Goal: Information Seeking & Learning: Compare options

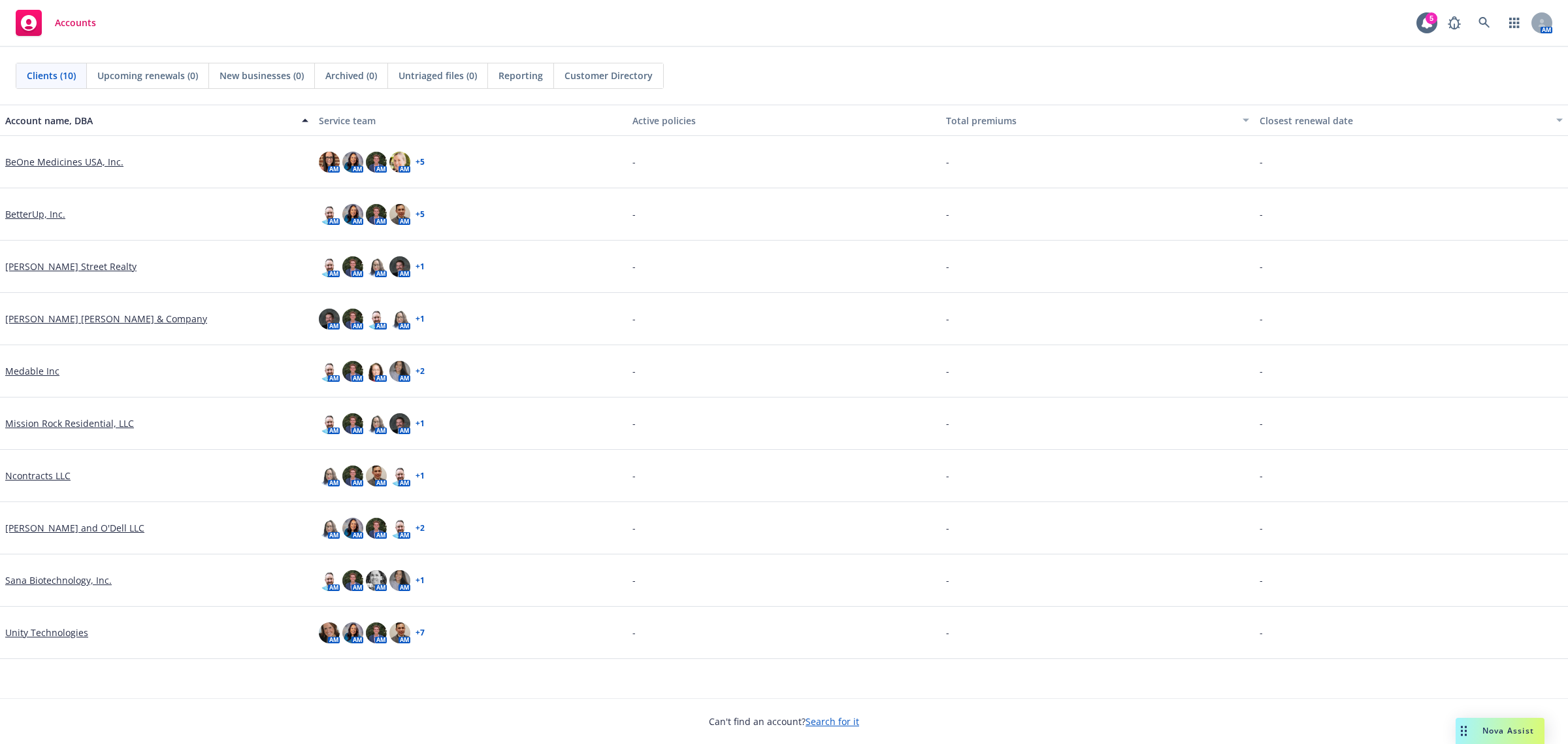
click at [54, 632] on link "Unity Technologies" at bounding box center [47, 633] width 83 height 13
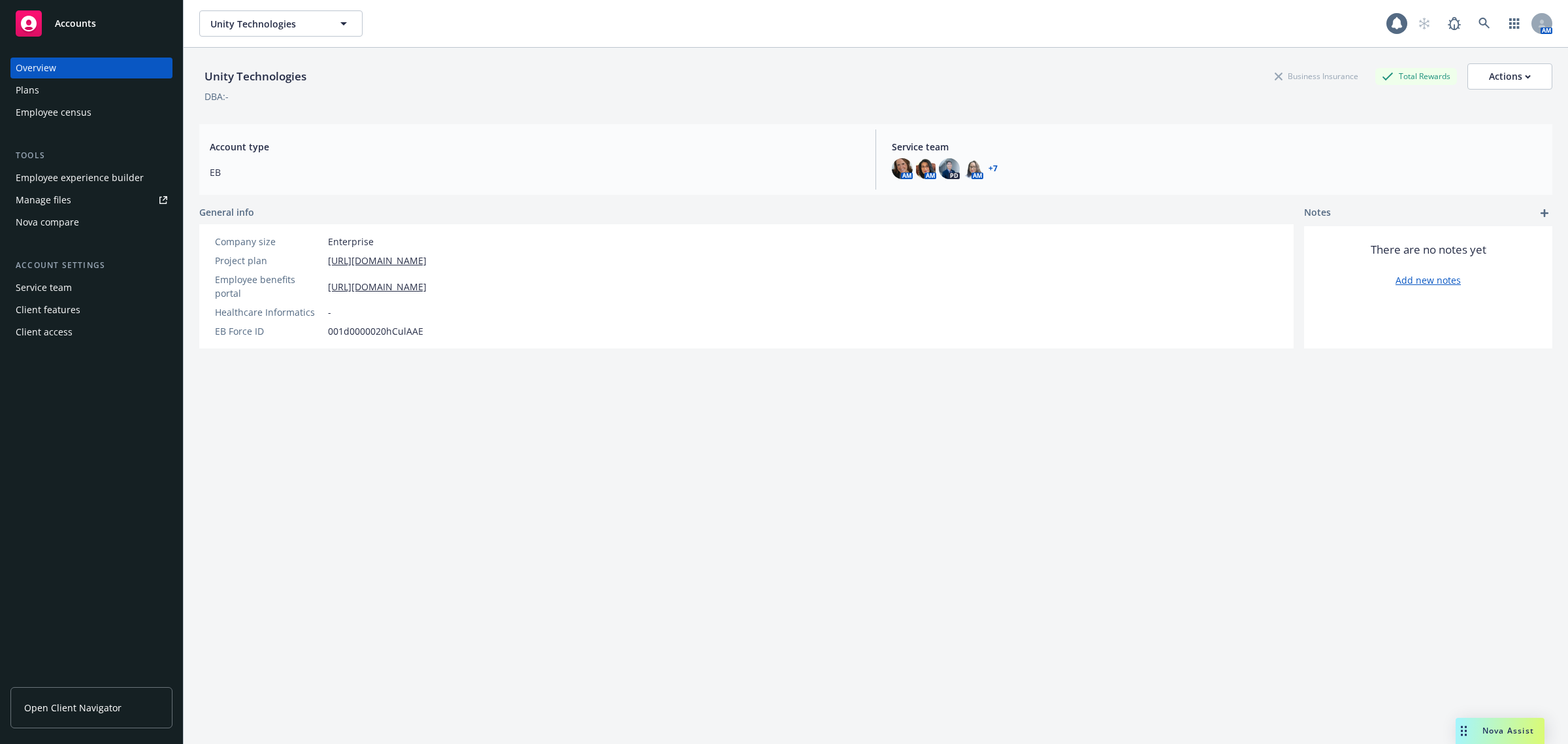
click at [56, 214] on div "Nova compare" at bounding box center [47, 222] width 63 height 21
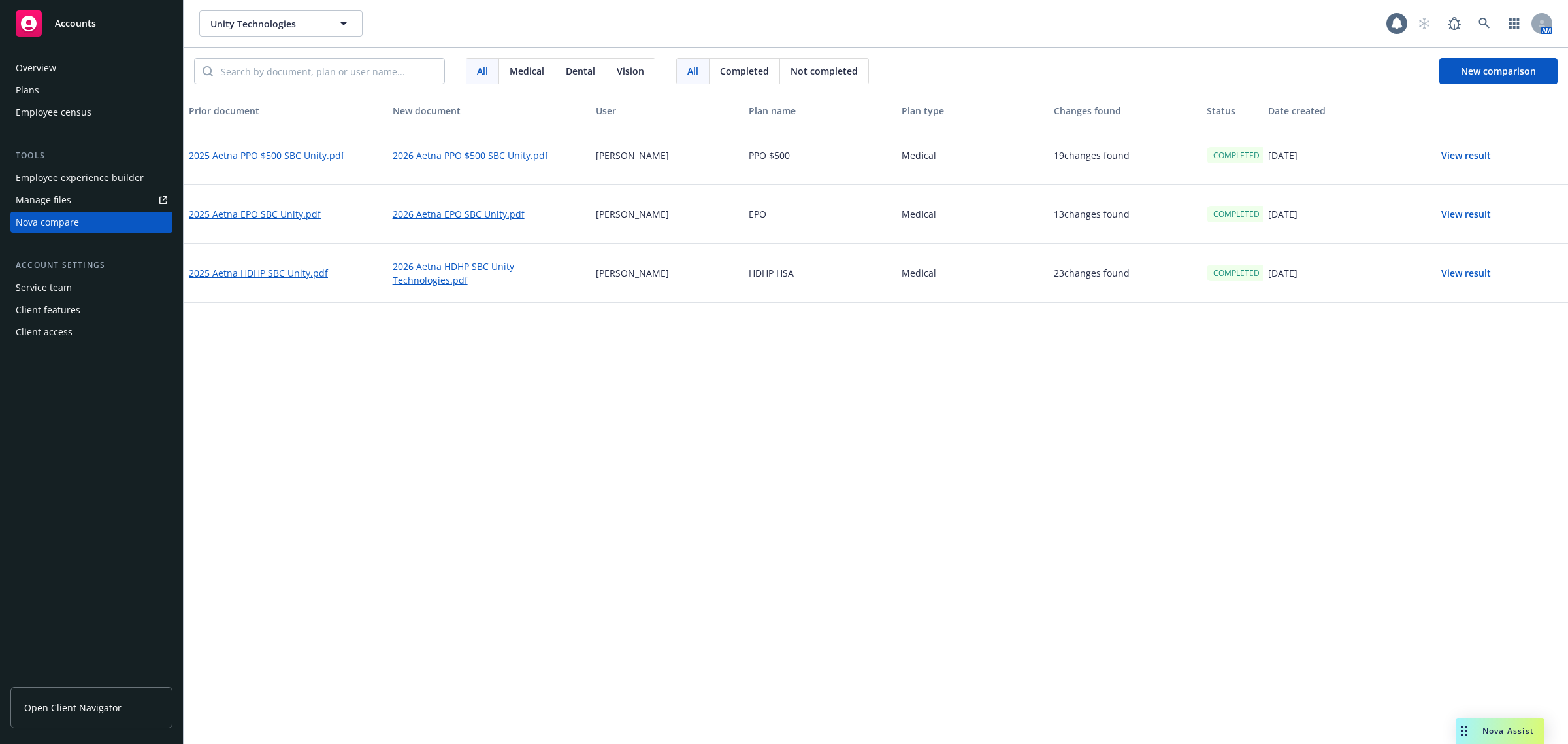
click at [606, 510] on div "Prior document New document User Plan name Plan type Changes found Status Date …" at bounding box center [876, 420] width 1385 height 649
click at [1484, 66] on span "New comparison" at bounding box center [1498, 71] width 75 height 13
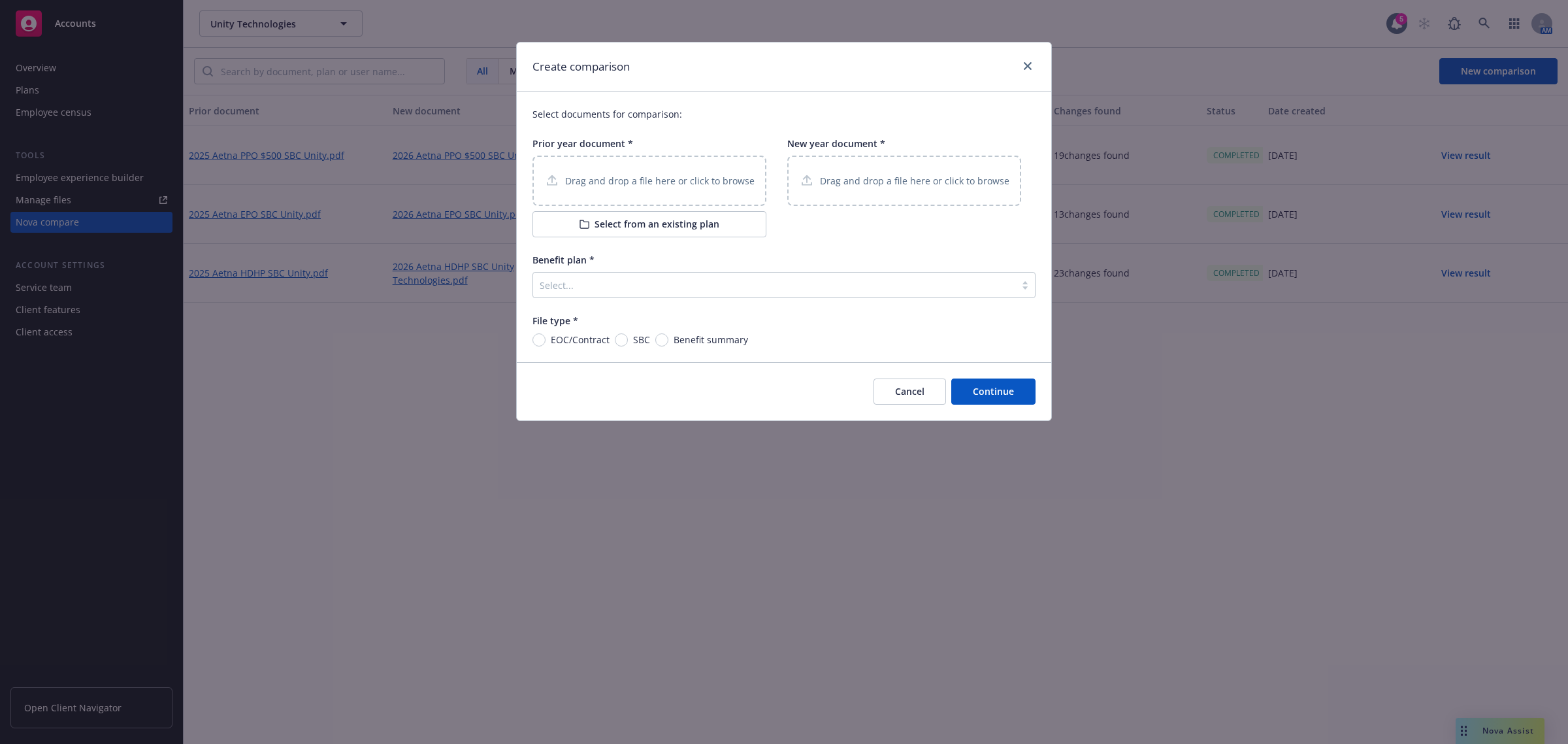
click at [580, 181] on p "Drag and drop a file here or click to browse" at bounding box center [660, 180] width 189 height 13
click at [637, 241] on div "Select documents for comparison: Prior year document * Drag and drop a file her…" at bounding box center [784, 226] width 534 height 271
click at [639, 227] on button "Select from an existing plan" at bounding box center [649, 223] width 234 height 26
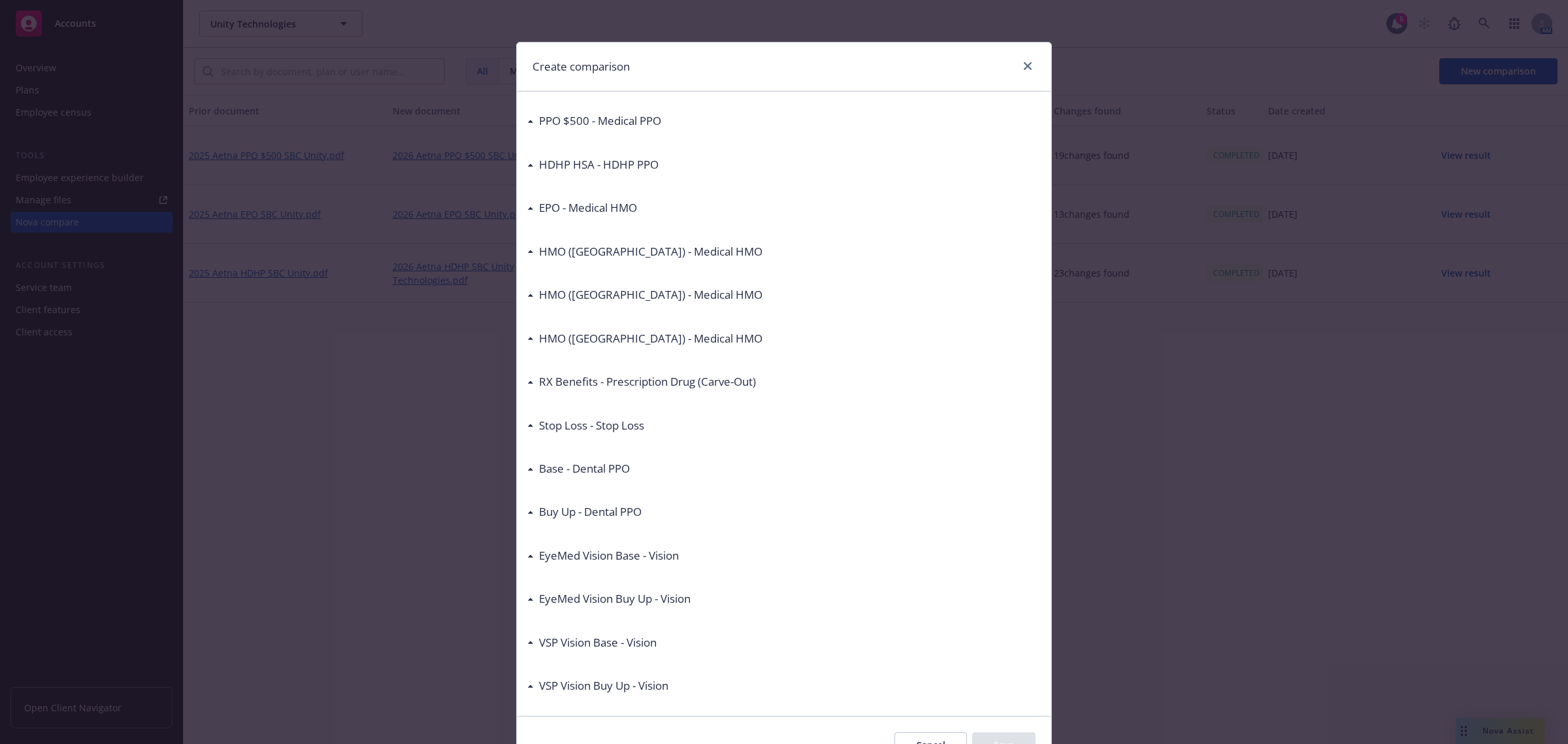
click at [642, 252] on h3 "HMO ([GEOGRAPHIC_DATA]) - Medical HMO" at bounding box center [650, 252] width 223 height 17
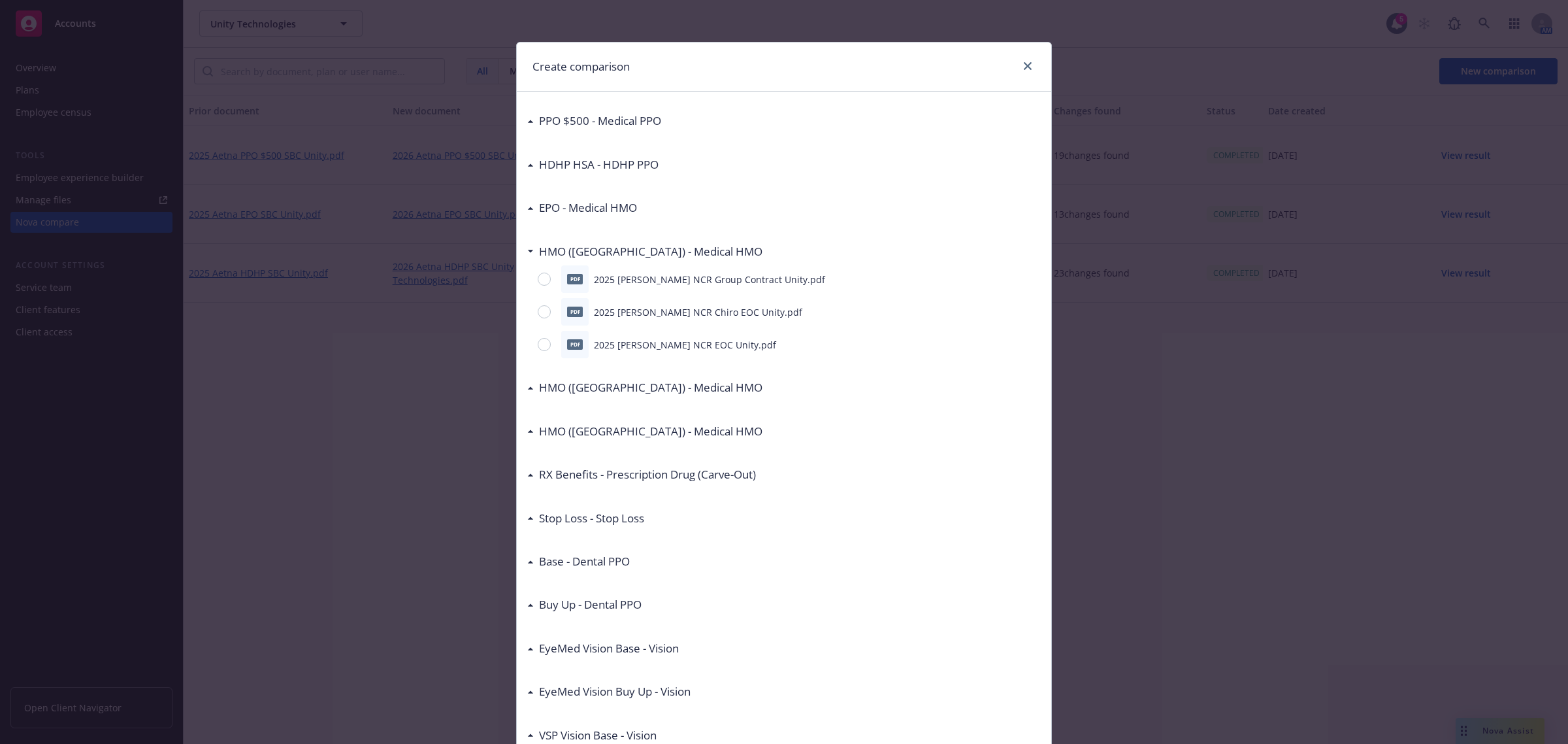
click at [638, 126] on h3 "PPO $500 - Medical PPO" at bounding box center [600, 120] width 122 height 17
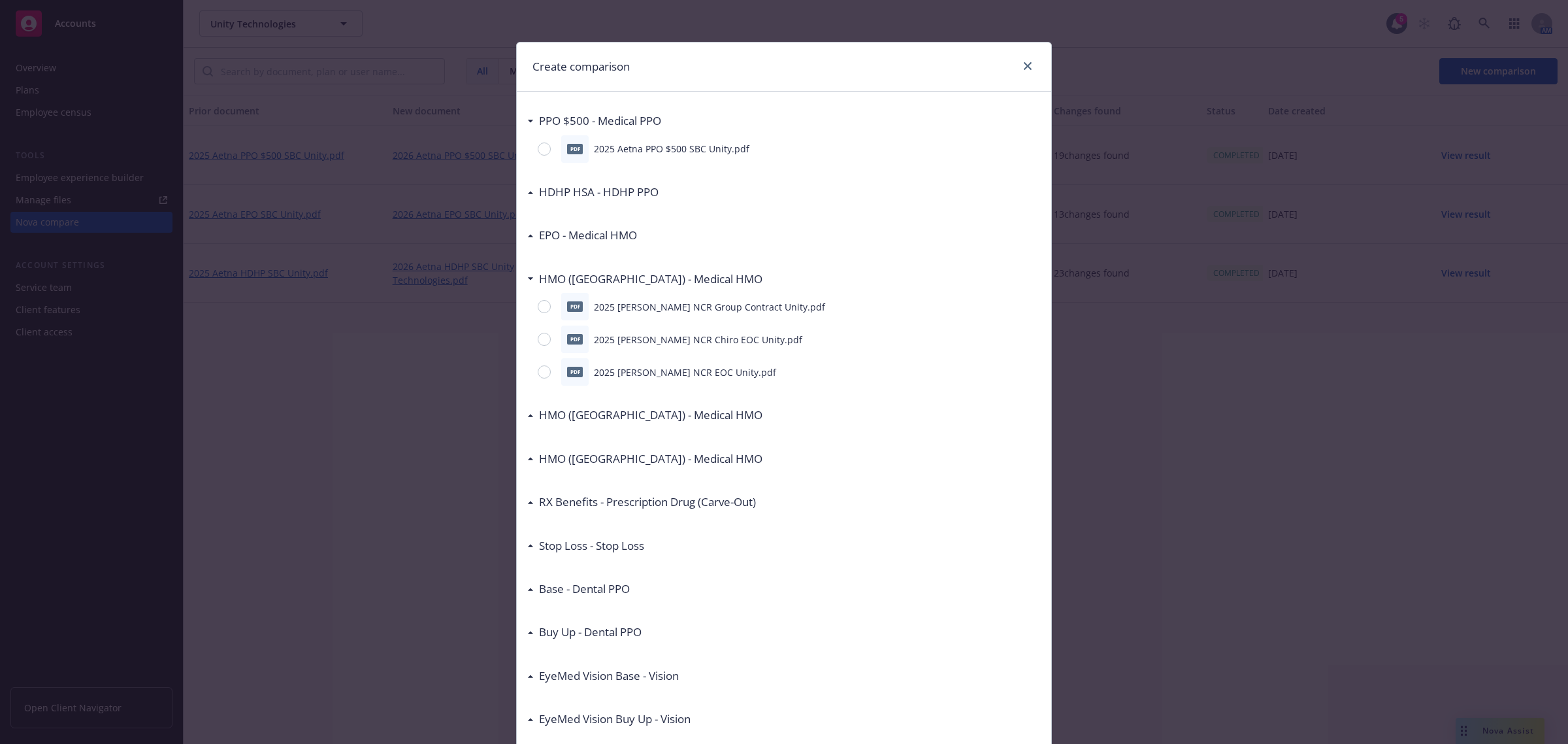
click at [637, 125] on h3 "PPO $500 - Medical PPO" at bounding box center [600, 120] width 122 height 17
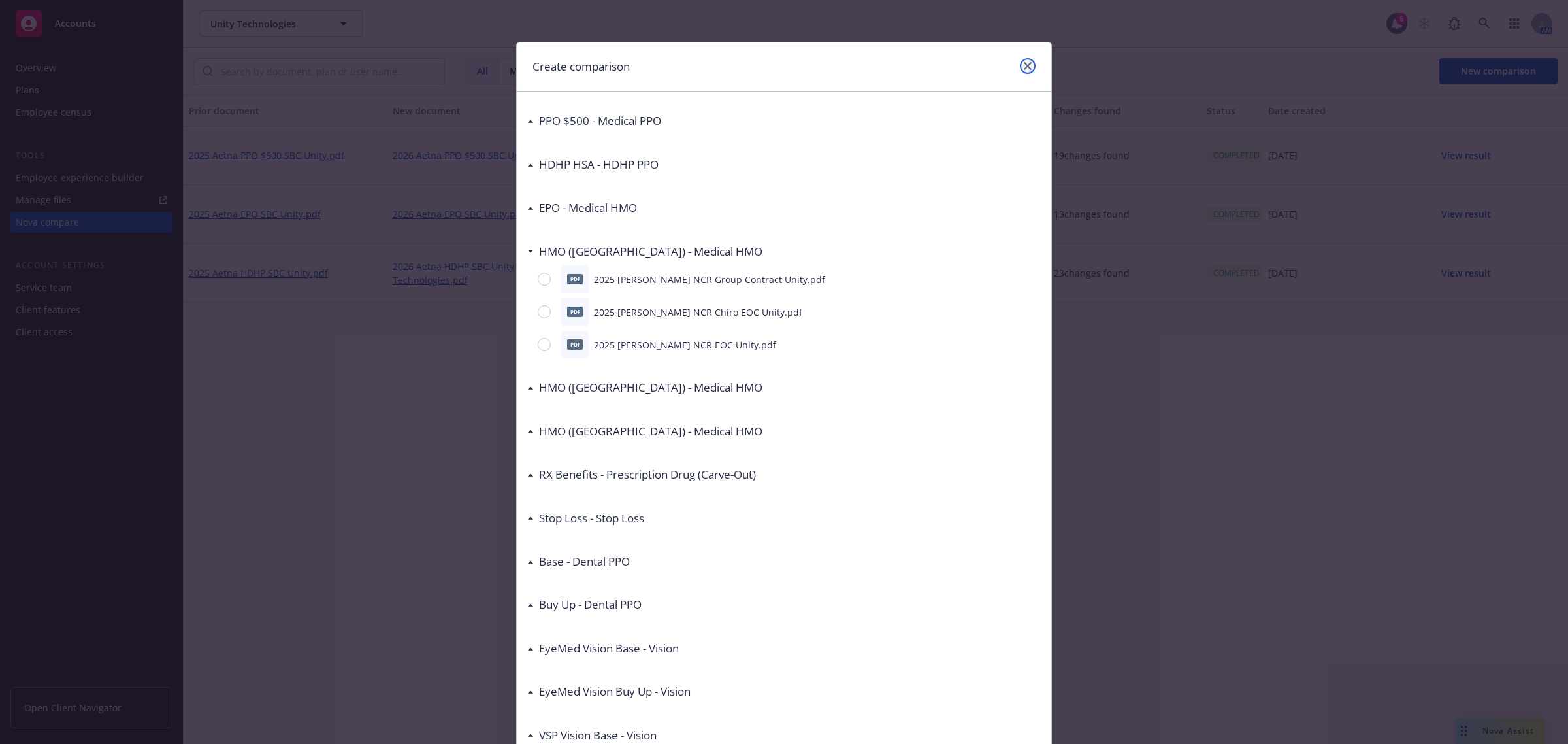
click at [1024, 62] on icon "close" at bounding box center [1028, 66] width 8 height 8
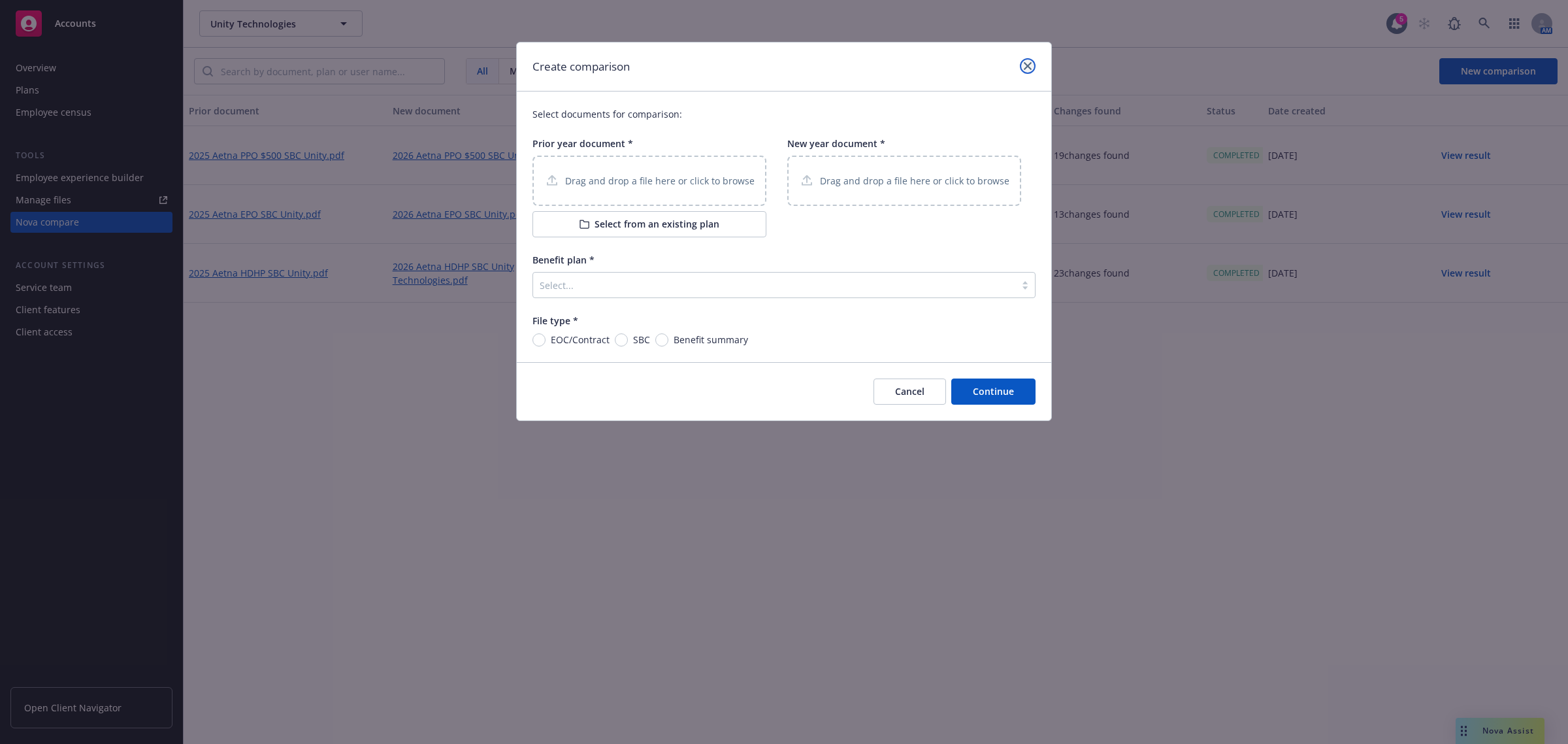
click at [1030, 70] on link "close" at bounding box center [1028, 65] width 16 height 16
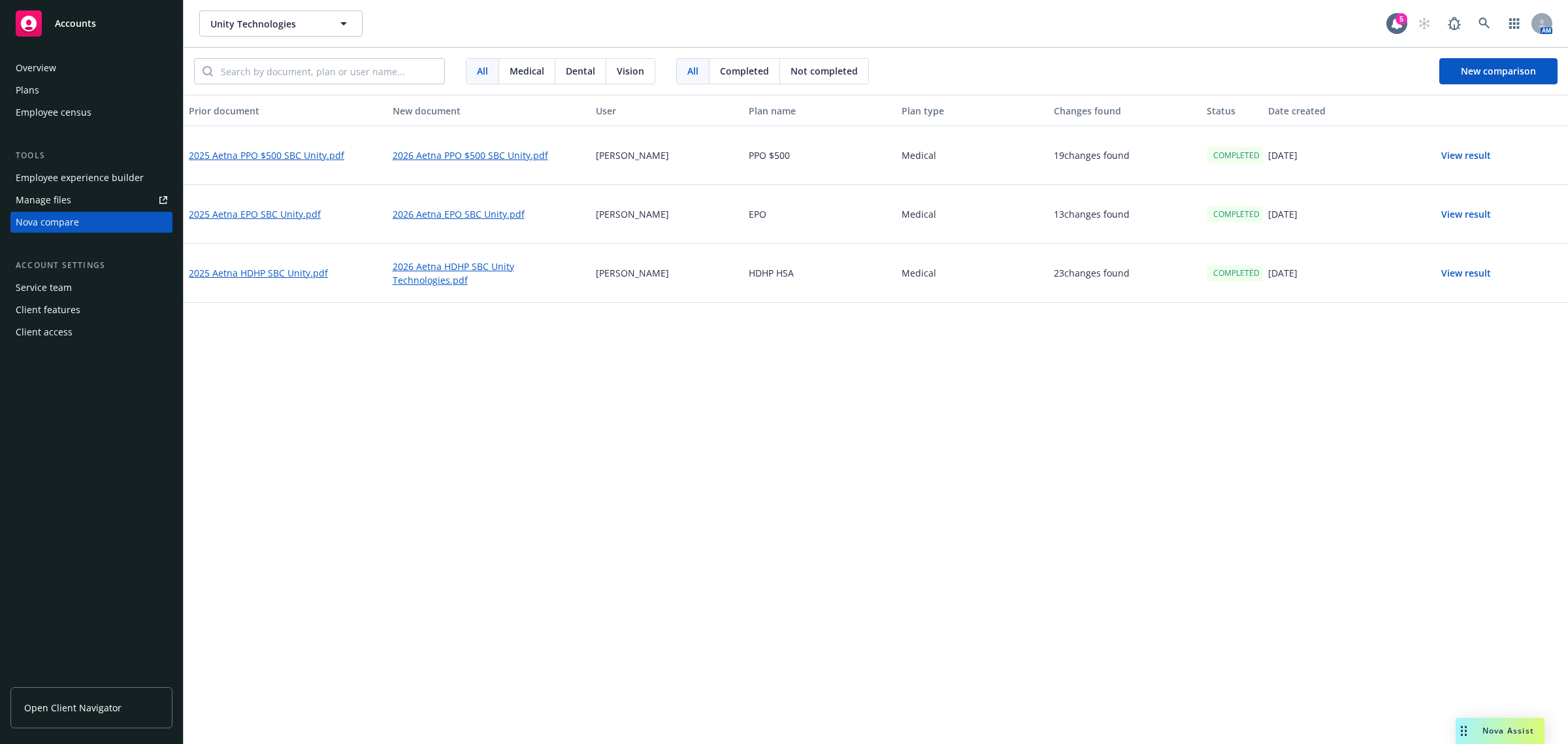
click at [1028, 518] on div "Prior document New document User Plan name Plan type Changes found Status Date …" at bounding box center [876, 420] width 1385 height 649
click at [57, 96] on div "Plans" at bounding box center [91, 90] width 151 height 21
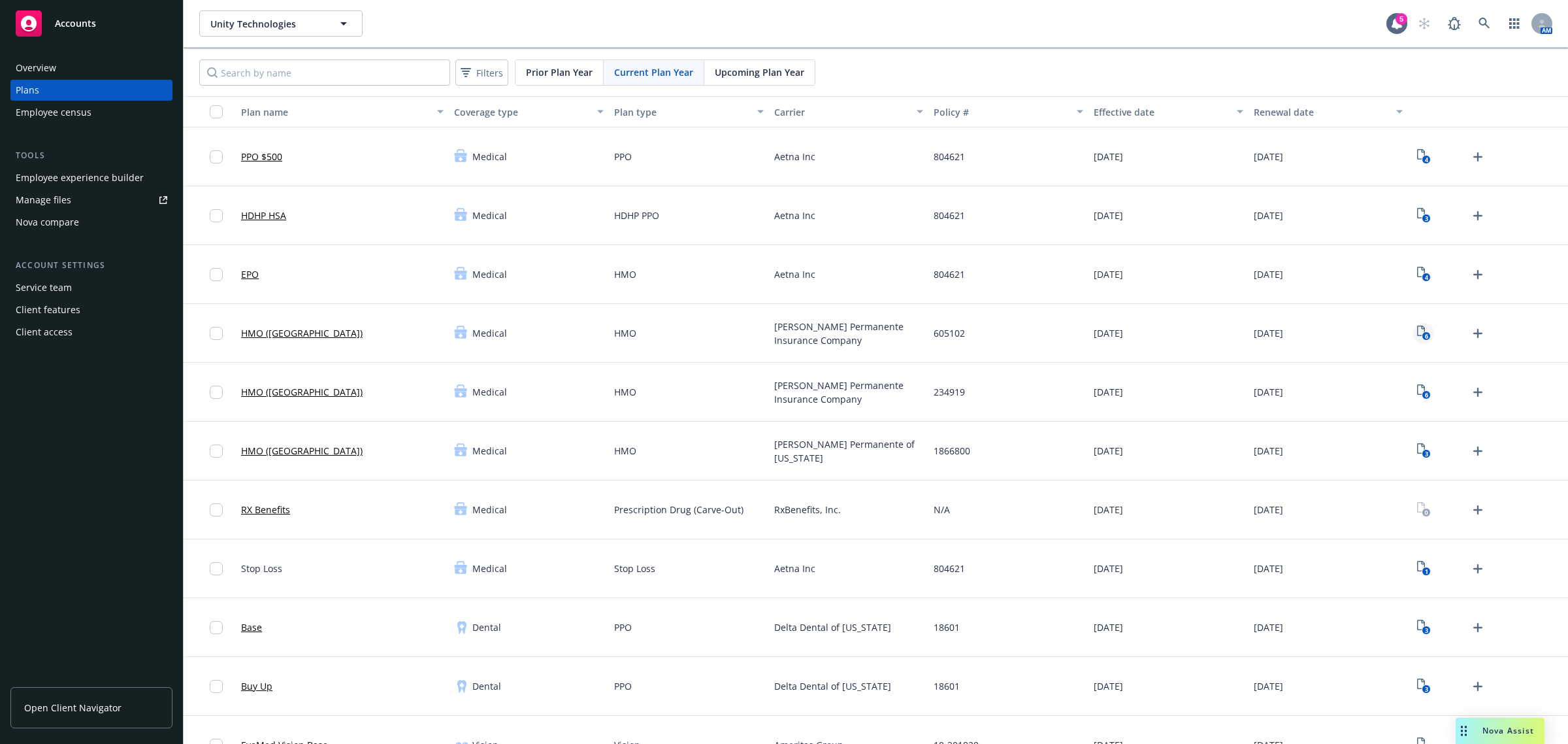
click at [1417, 331] on icon "6" at bounding box center [1424, 333] width 13 height 15
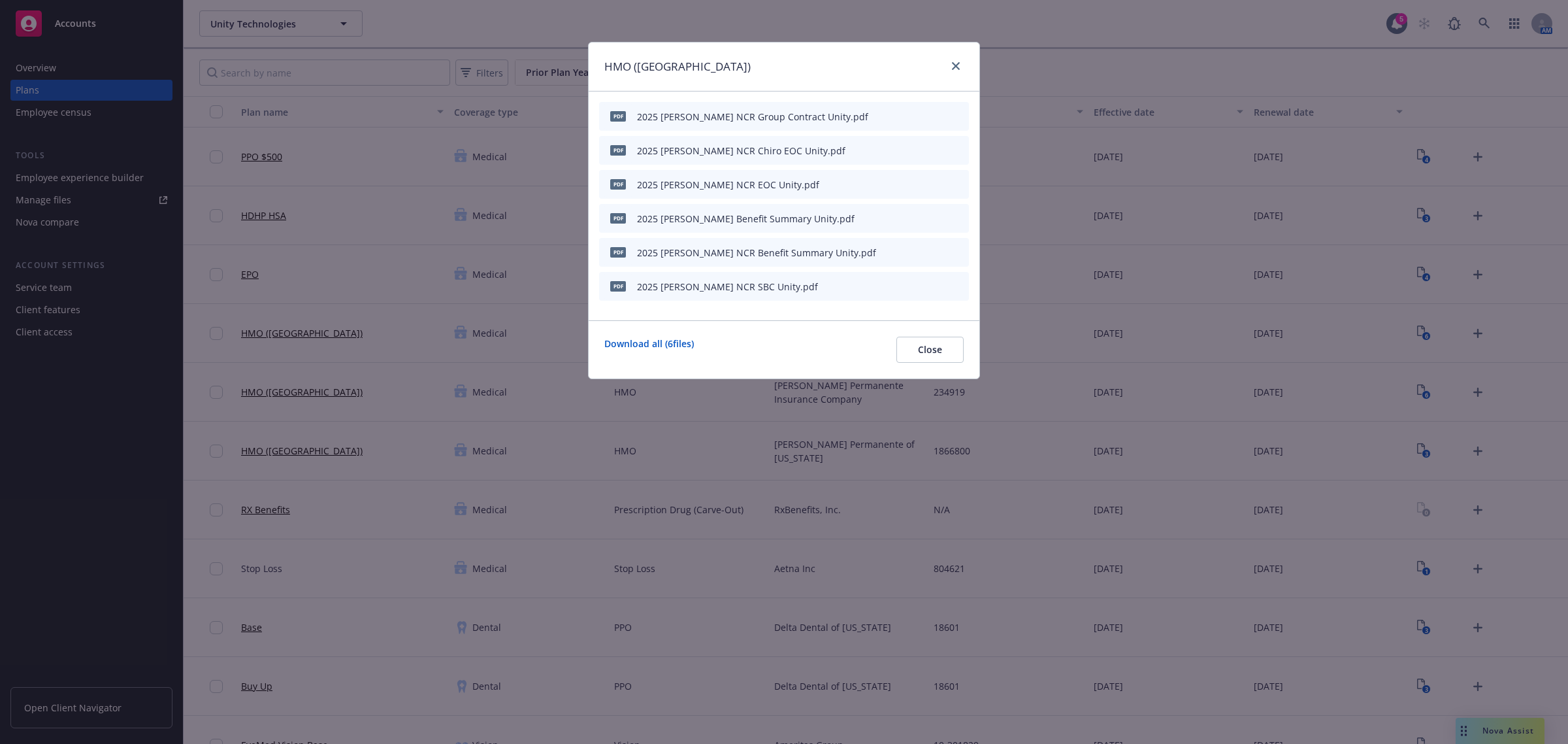
click at [935, 283] on icon "preview file" at bounding box center [936, 286] width 12 height 9
drag, startPoint x: 954, startPoint y: 69, endPoint x: 594, endPoint y: 98, distance: 361.2
click at [954, 68] on icon "close" at bounding box center [956, 66] width 8 height 8
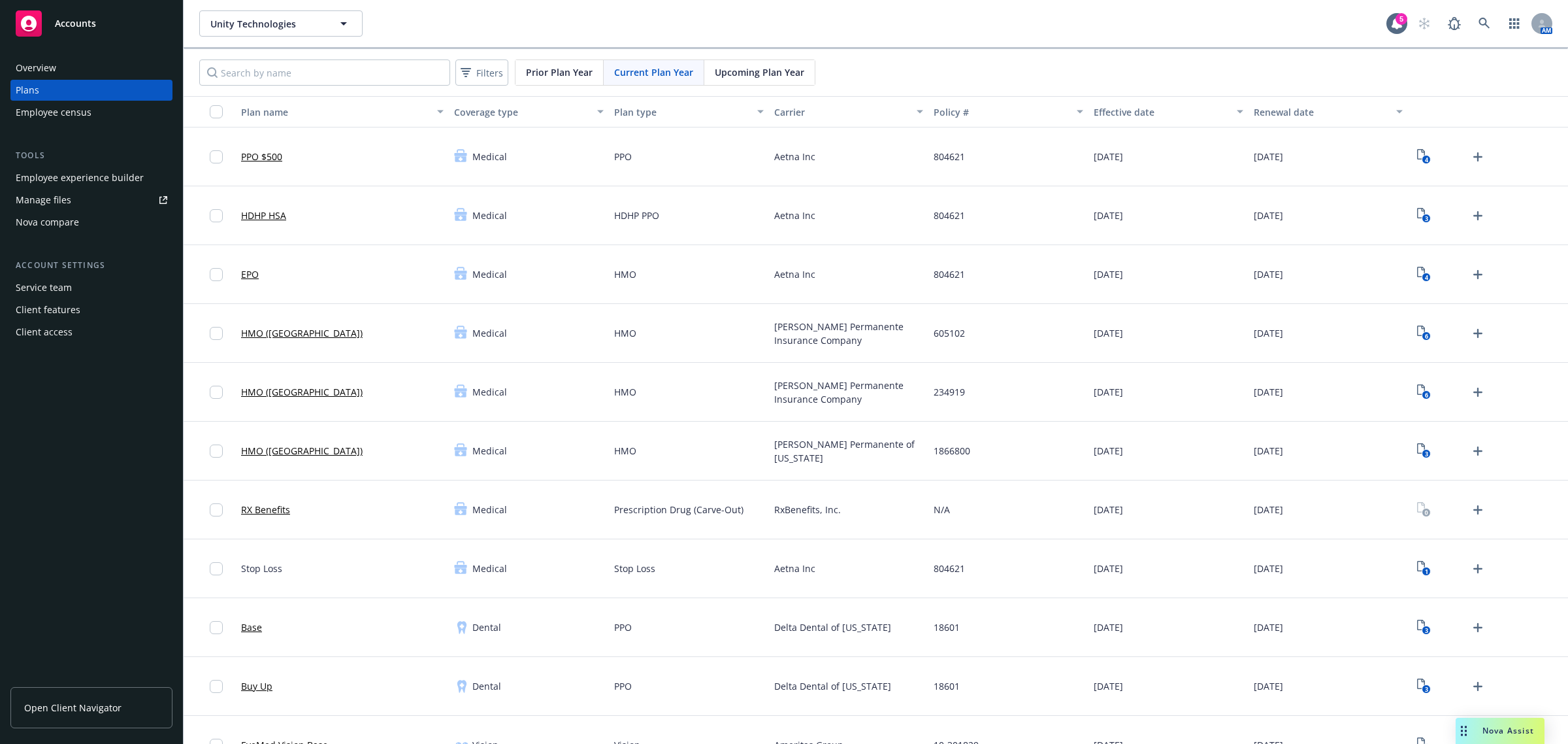
click at [76, 212] on div "Nova compare" at bounding box center [47, 222] width 63 height 21
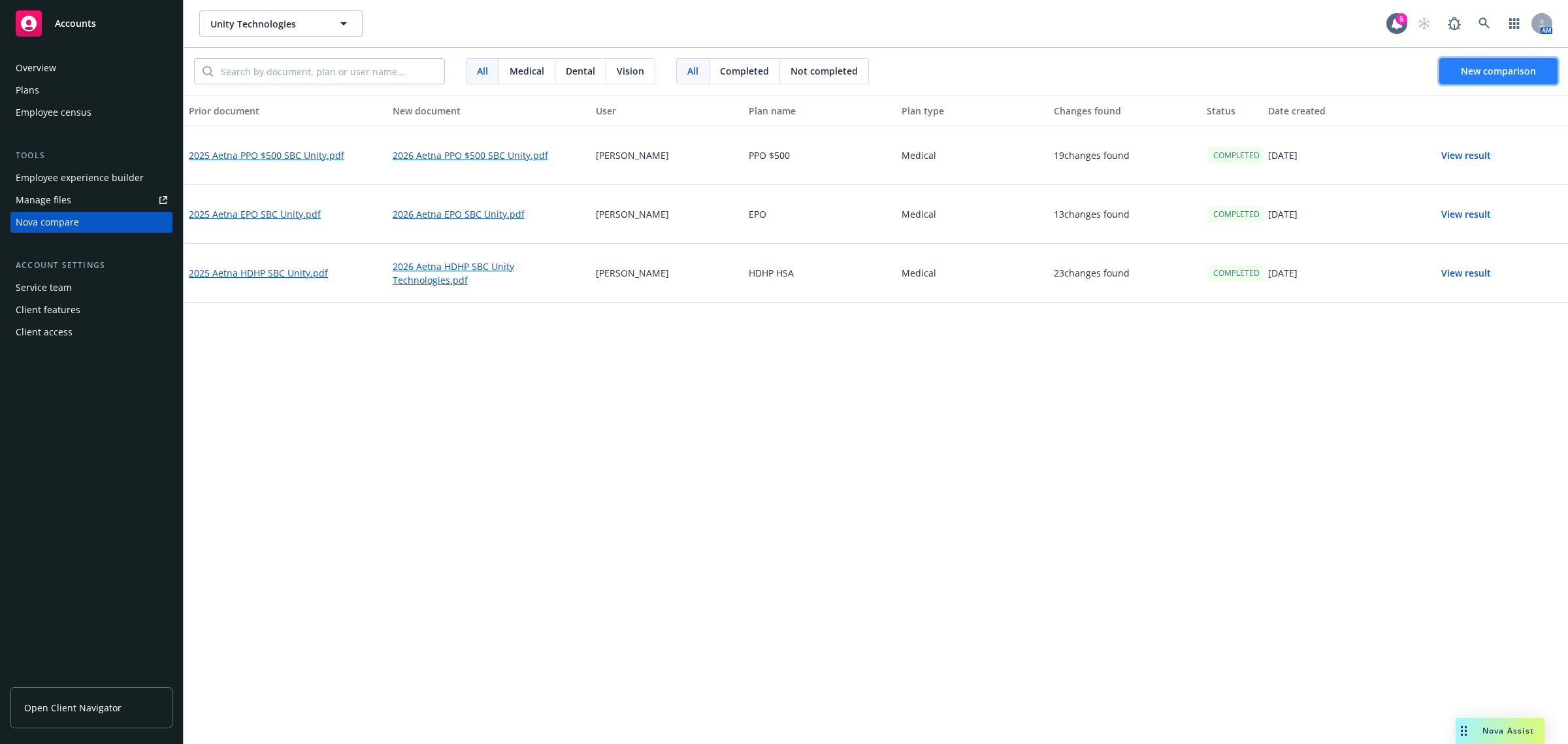
click at [1503, 72] on span "New comparison" at bounding box center [1498, 71] width 75 height 13
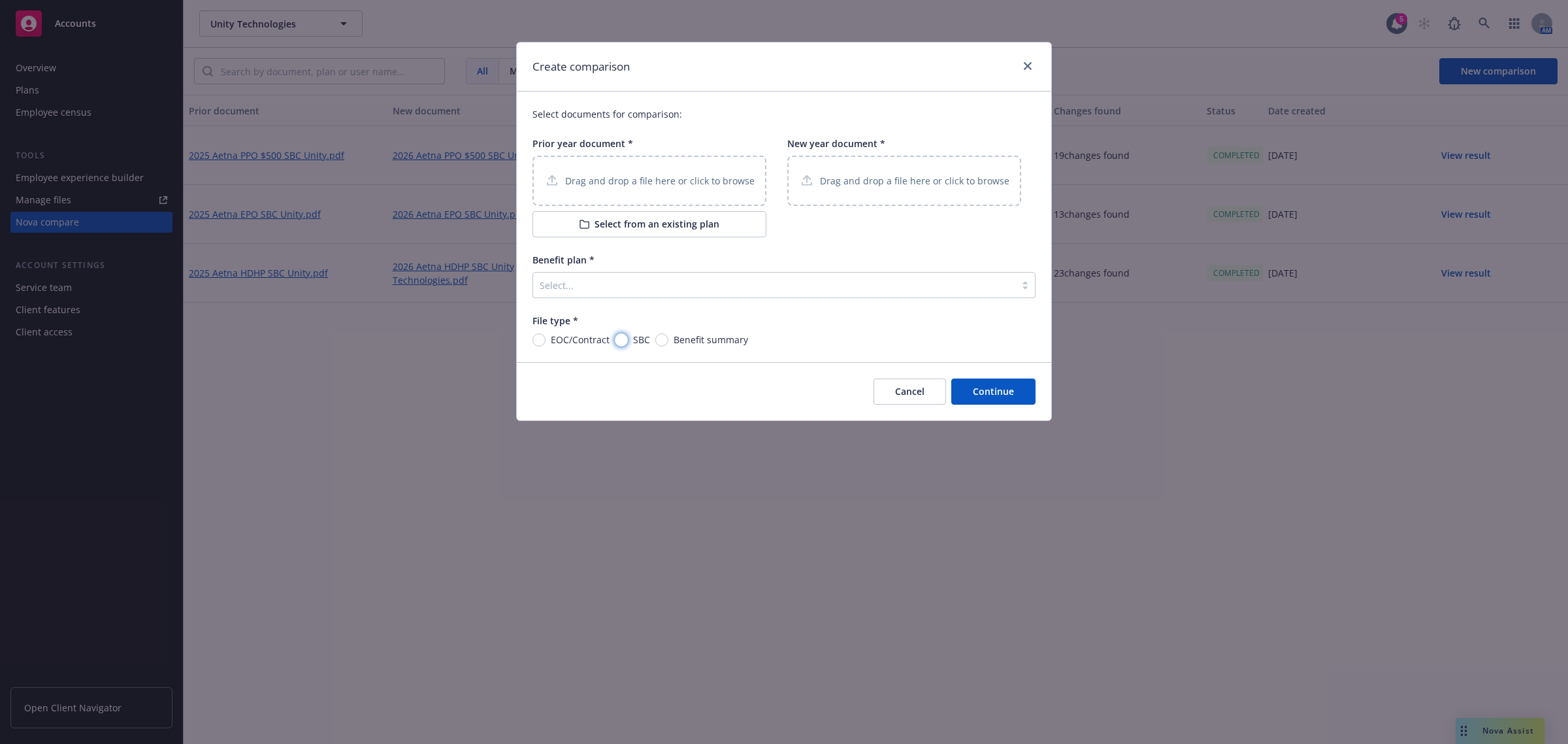
click at [617, 334] on input "SBC" at bounding box center [622, 340] width 13 height 13
radio input "true"
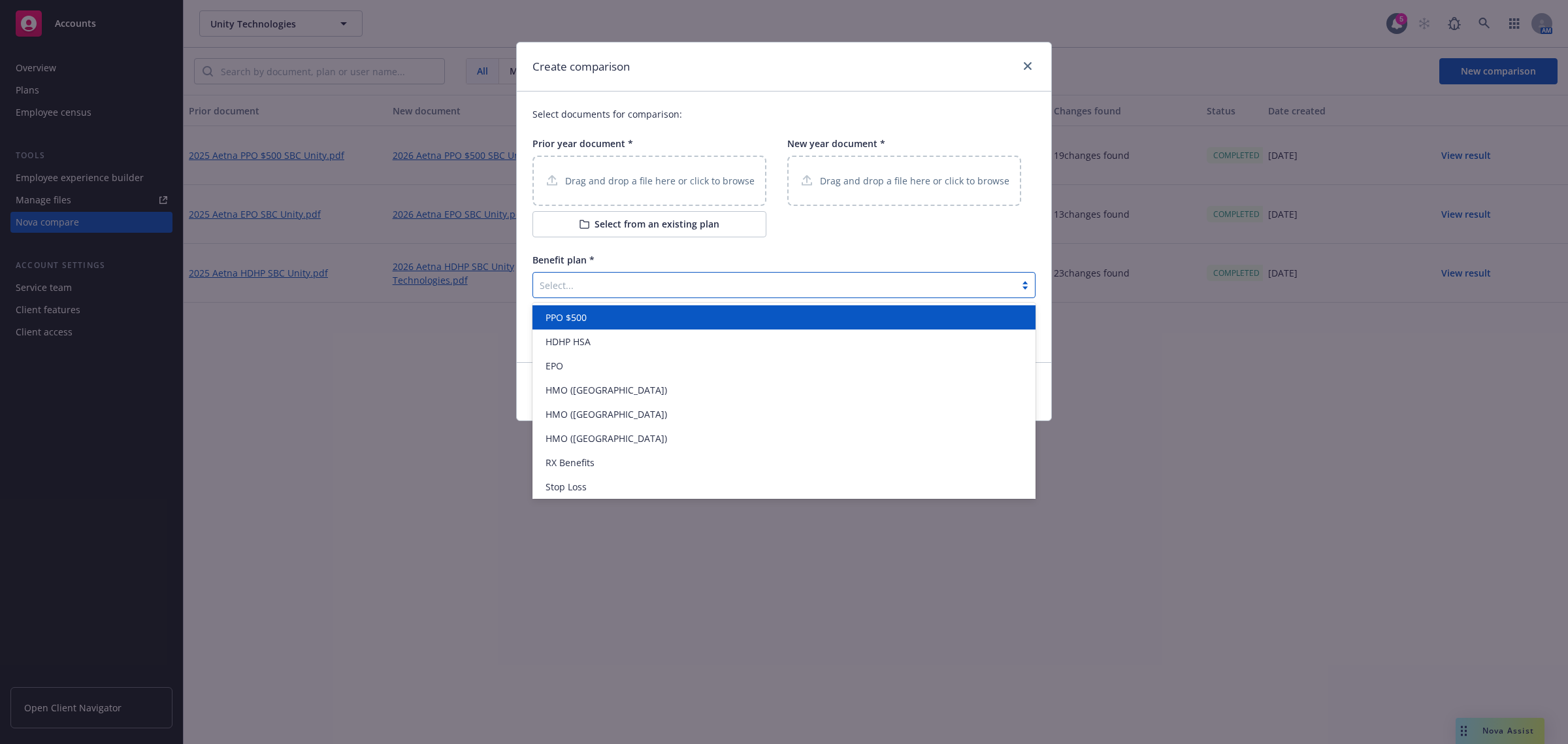
click at [675, 283] on div at bounding box center [774, 284] width 469 height 16
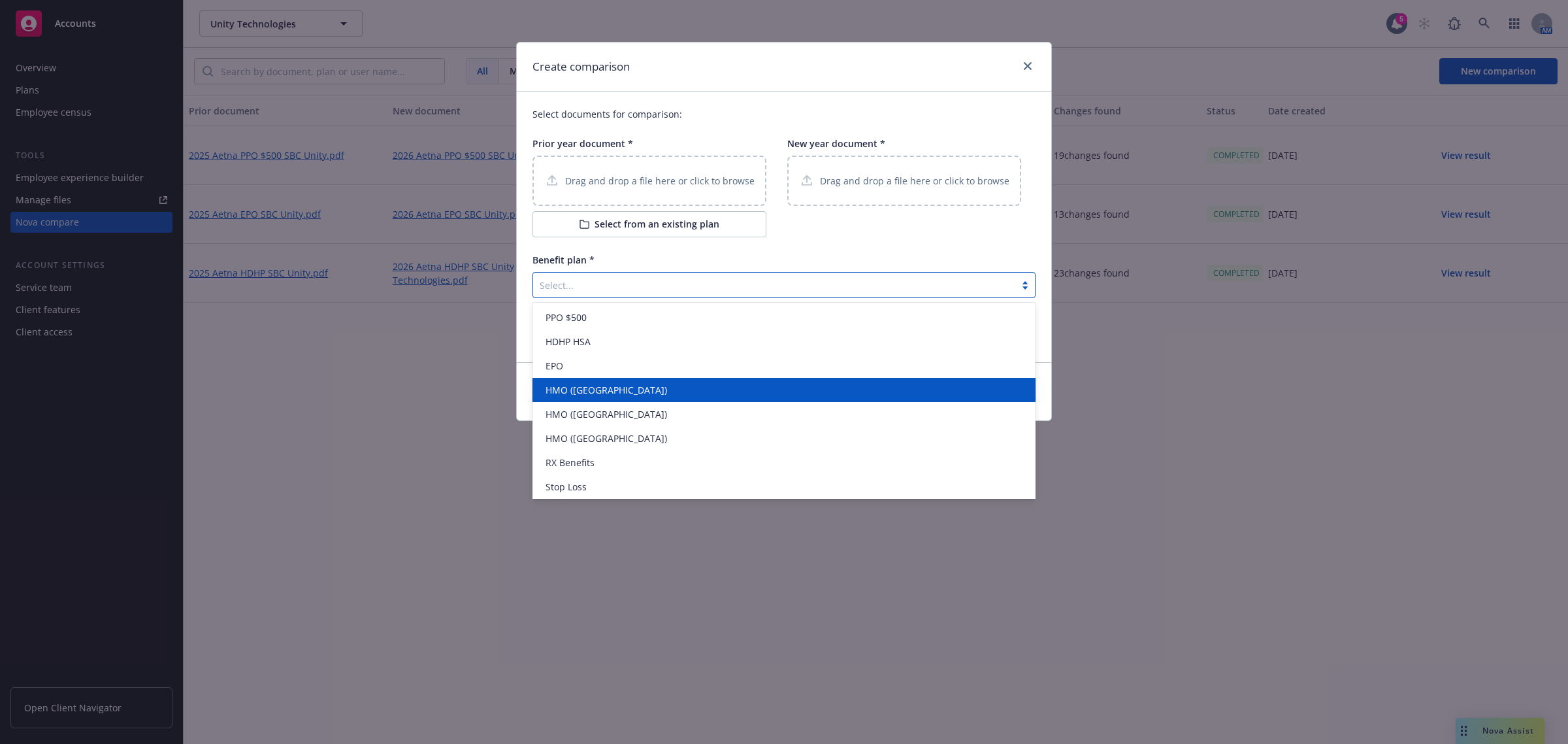
click at [657, 385] on div "HMO ([GEOGRAPHIC_DATA])" at bounding box center [784, 390] width 488 height 13
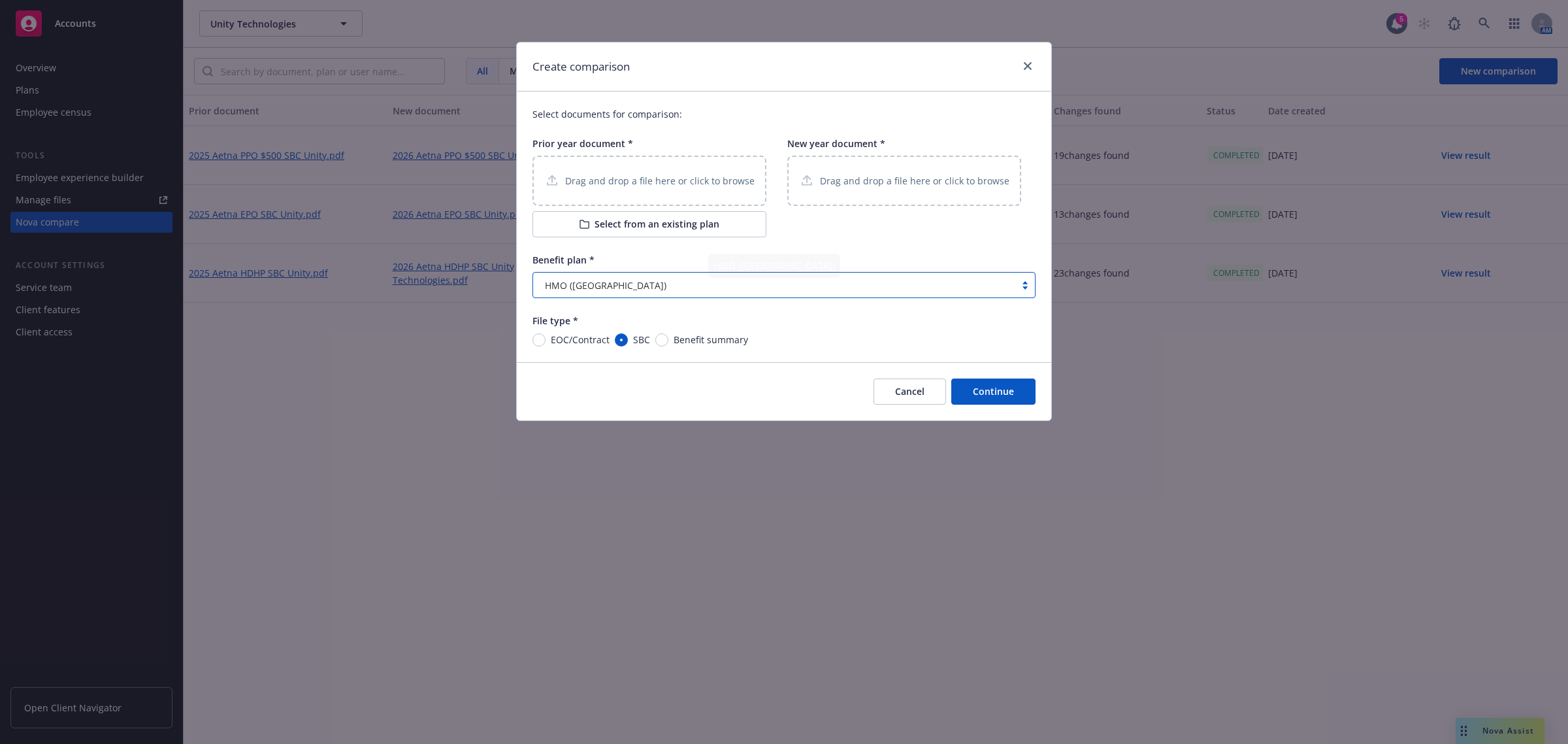
click at [655, 226] on button "Select from an existing plan" at bounding box center [649, 223] width 234 height 26
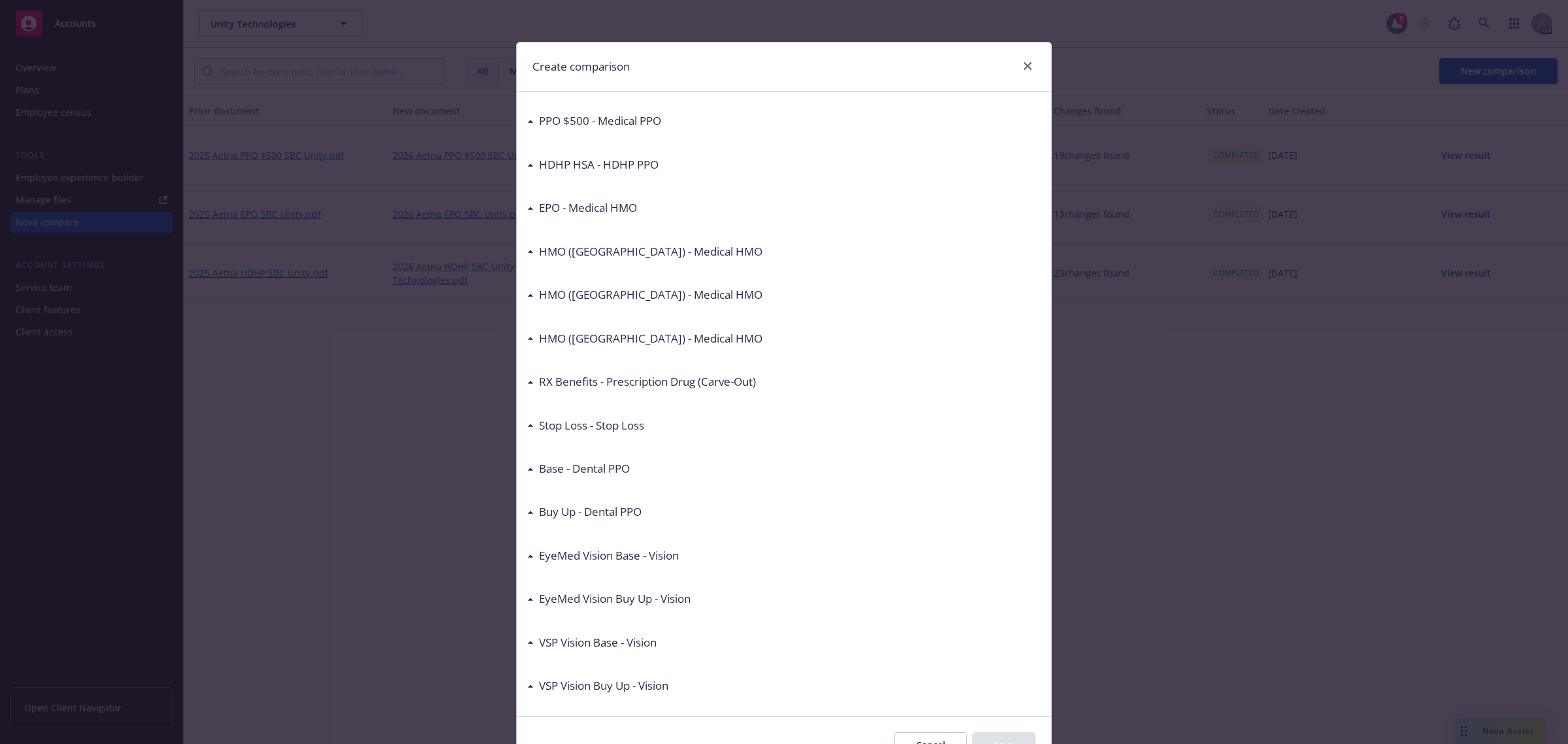
click at [660, 247] on h3 "HMO ([GEOGRAPHIC_DATA]) - Medical HMO" at bounding box center [650, 252] width 223 height 17
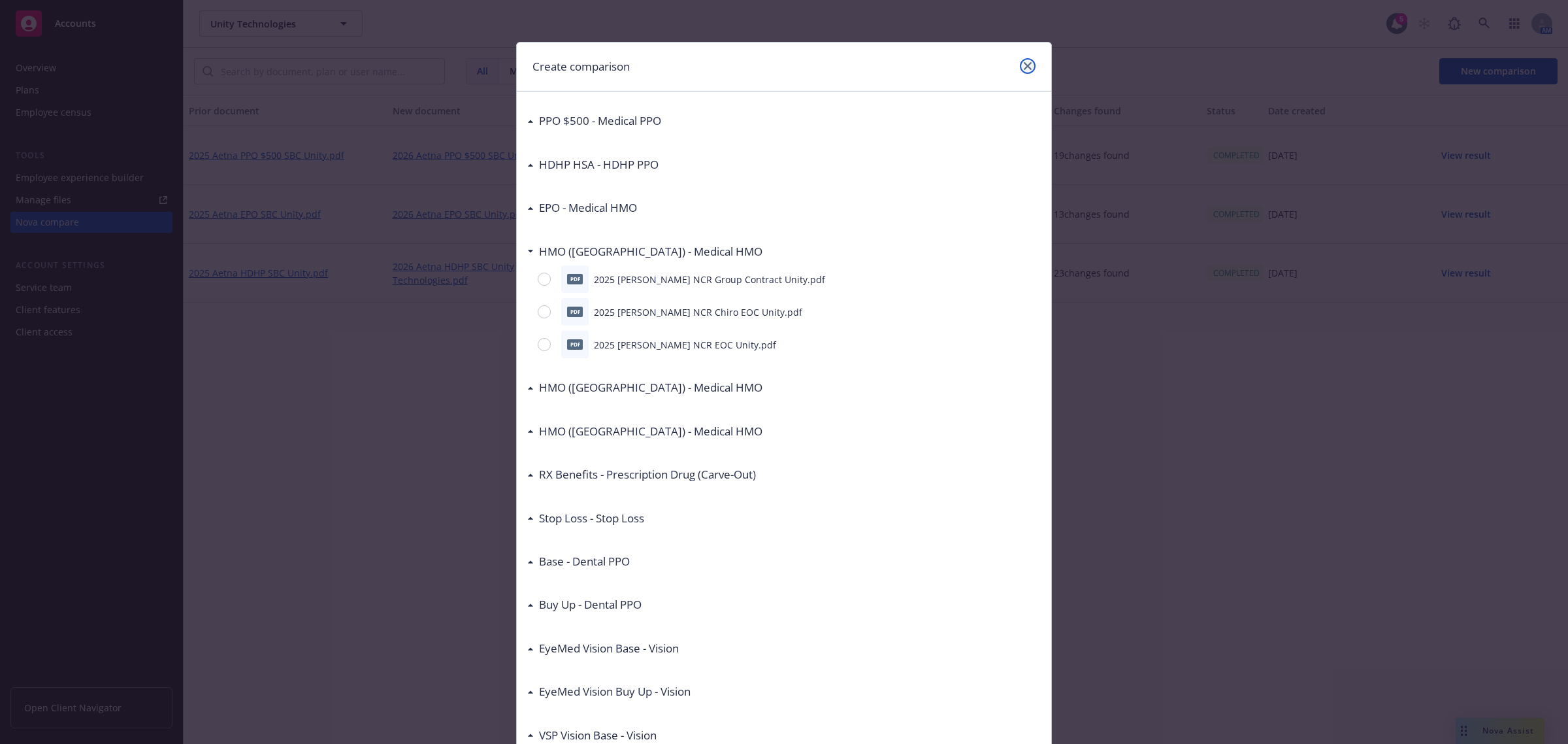
click at [1020, 69] on link "close" at bounding box center [1028, 65] width 16 height 16
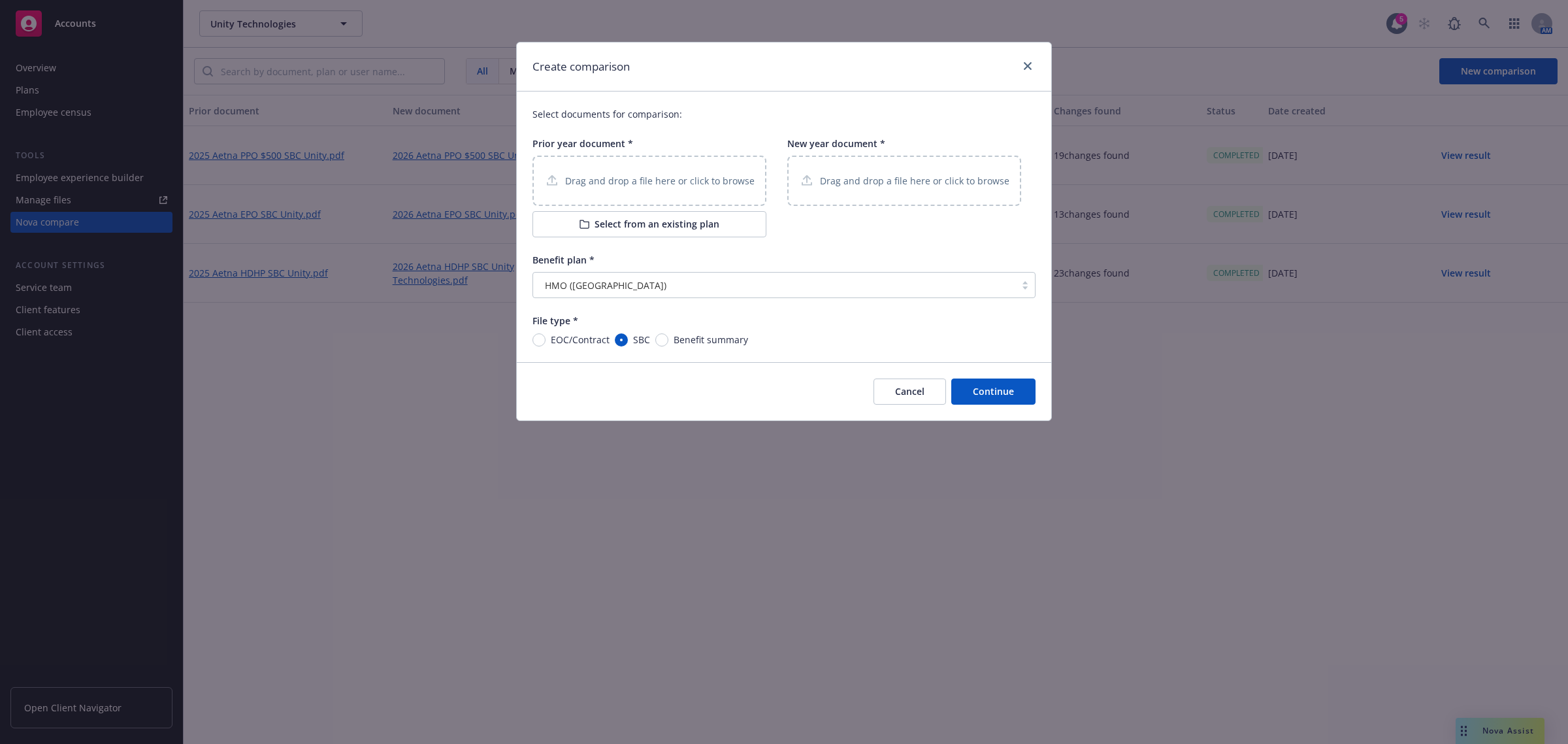
click at [692, 180] on p "Drag and drop a file here or click to browse" at bounding box center [660, 180] width 189 height 13
click at [665, 229] on button "Select from an existing plan" at bounding box center [649, 223] width 234 height 26
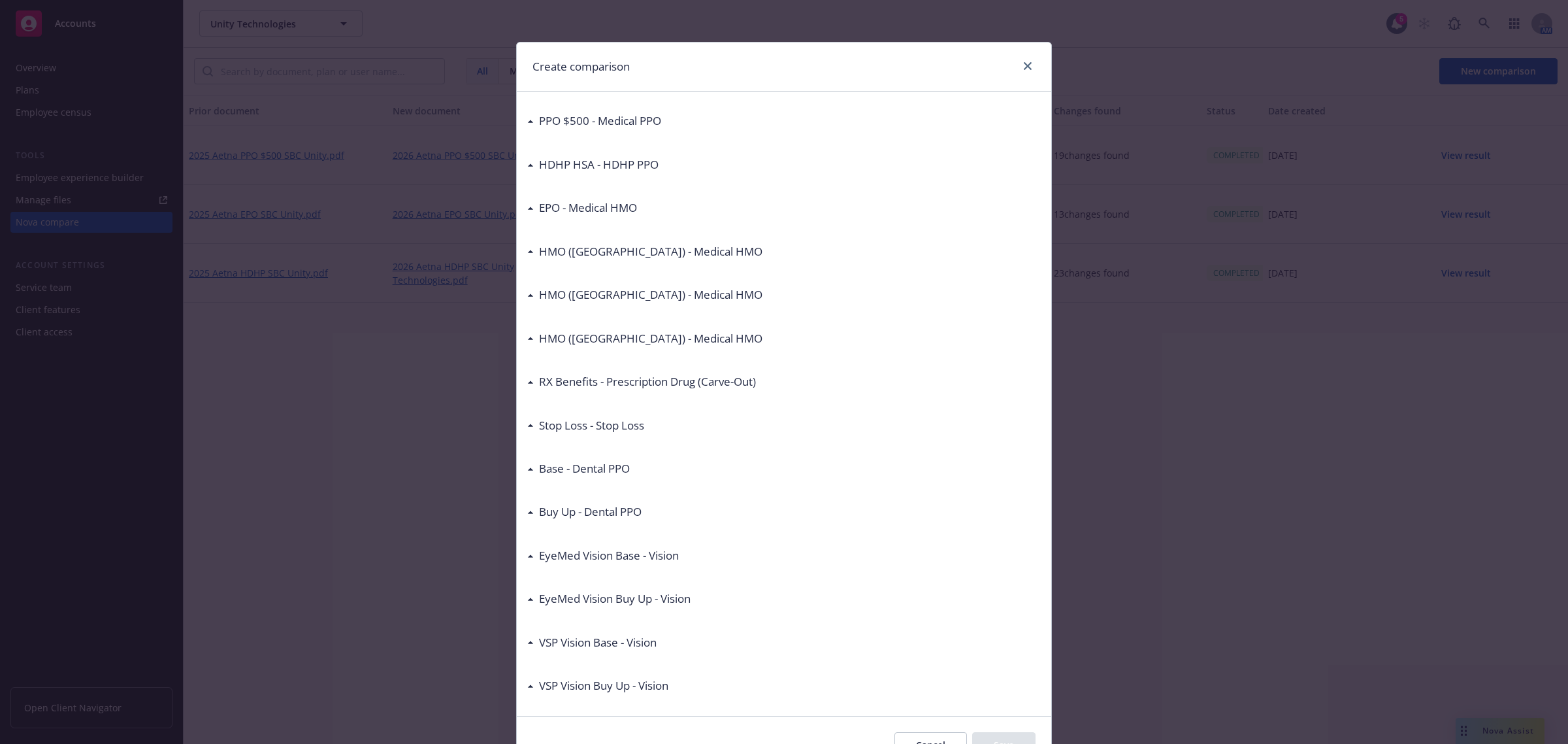
click at [614, 287] on h3 "HMO ([GEOGRAPHIC_DATA]) - Medical HMO" at bounding box center [650, 295] width 223 height 17
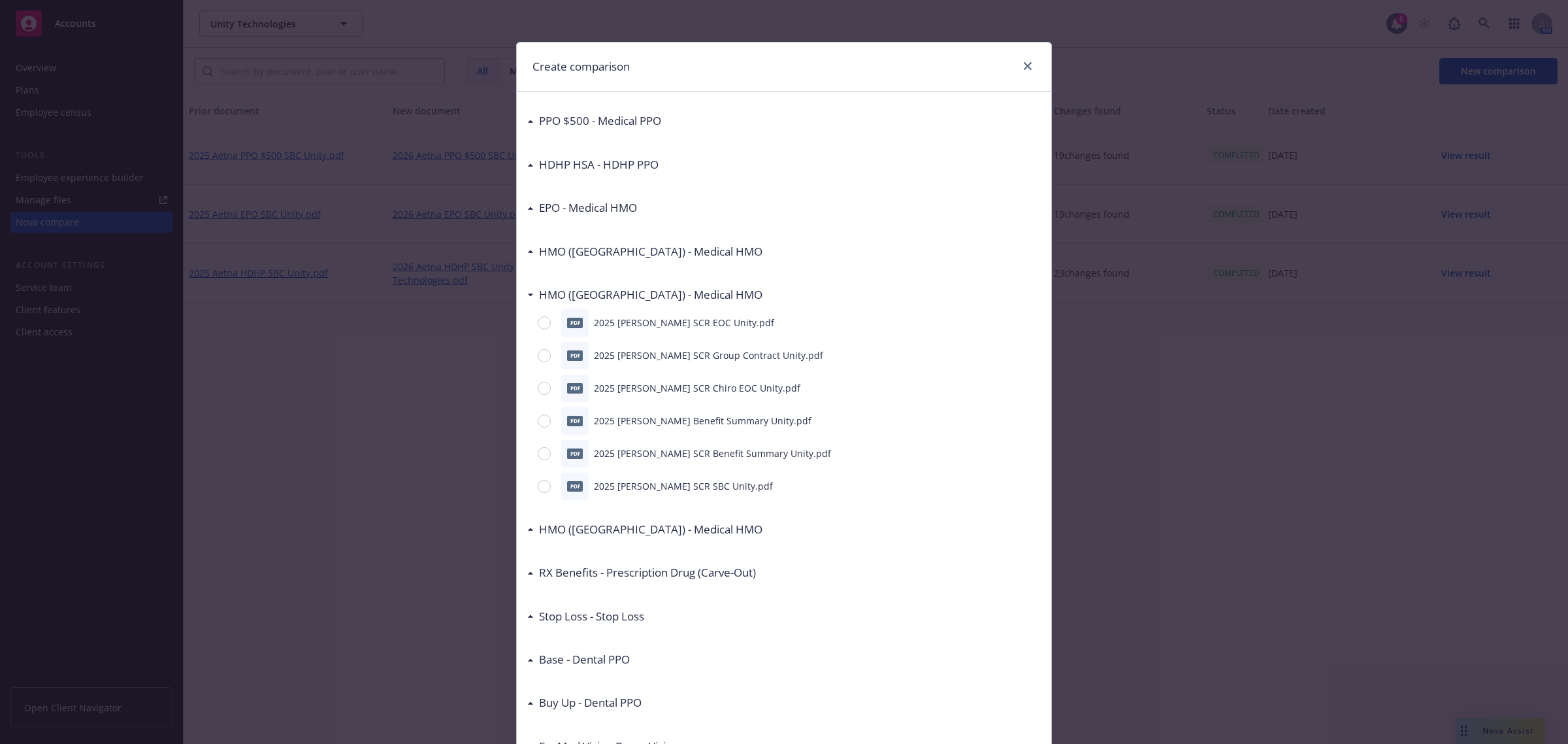
click at [675, 491] on p "2025 [PERSON_NAME] SCR SBC Unity.pdf" at bounding box center [683, 486] width 179 height 13
click at [538, 484] on input "radio" at bounding box center [545, 486] width 13 height 13
radio input "true"
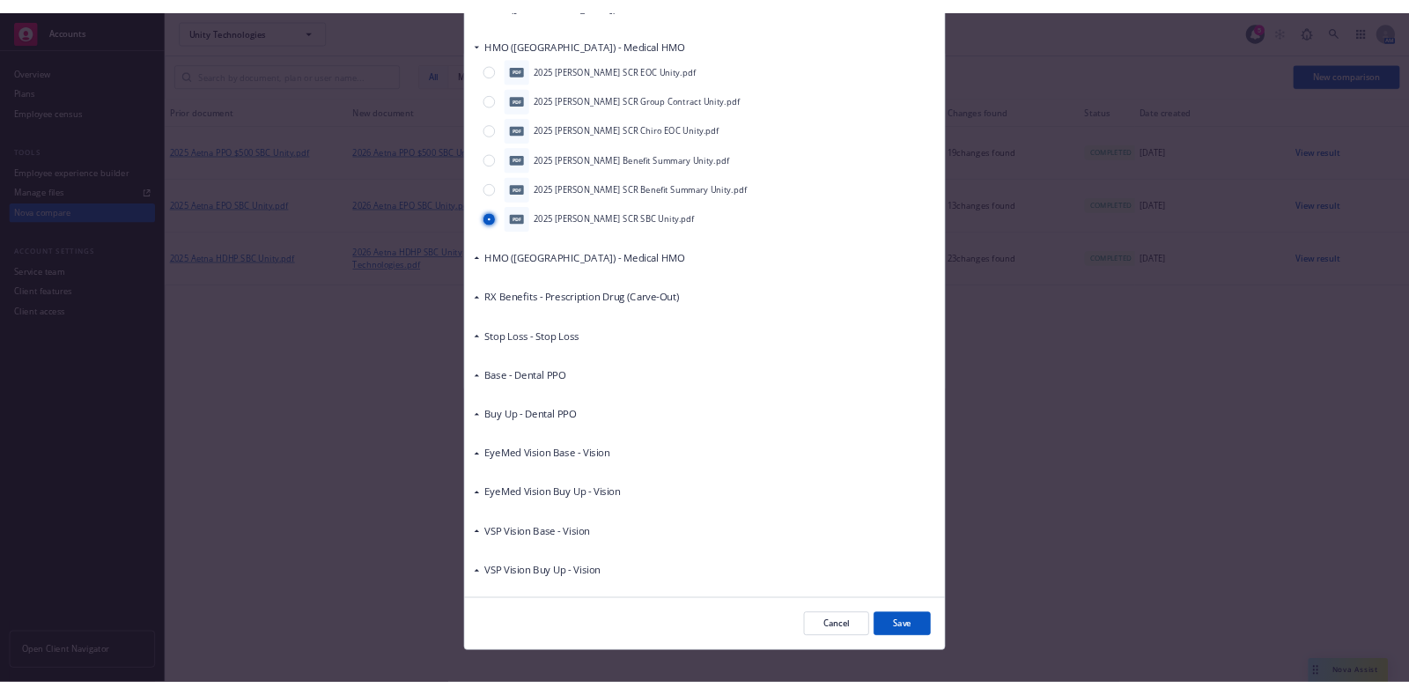
scroll to position [354, 0]
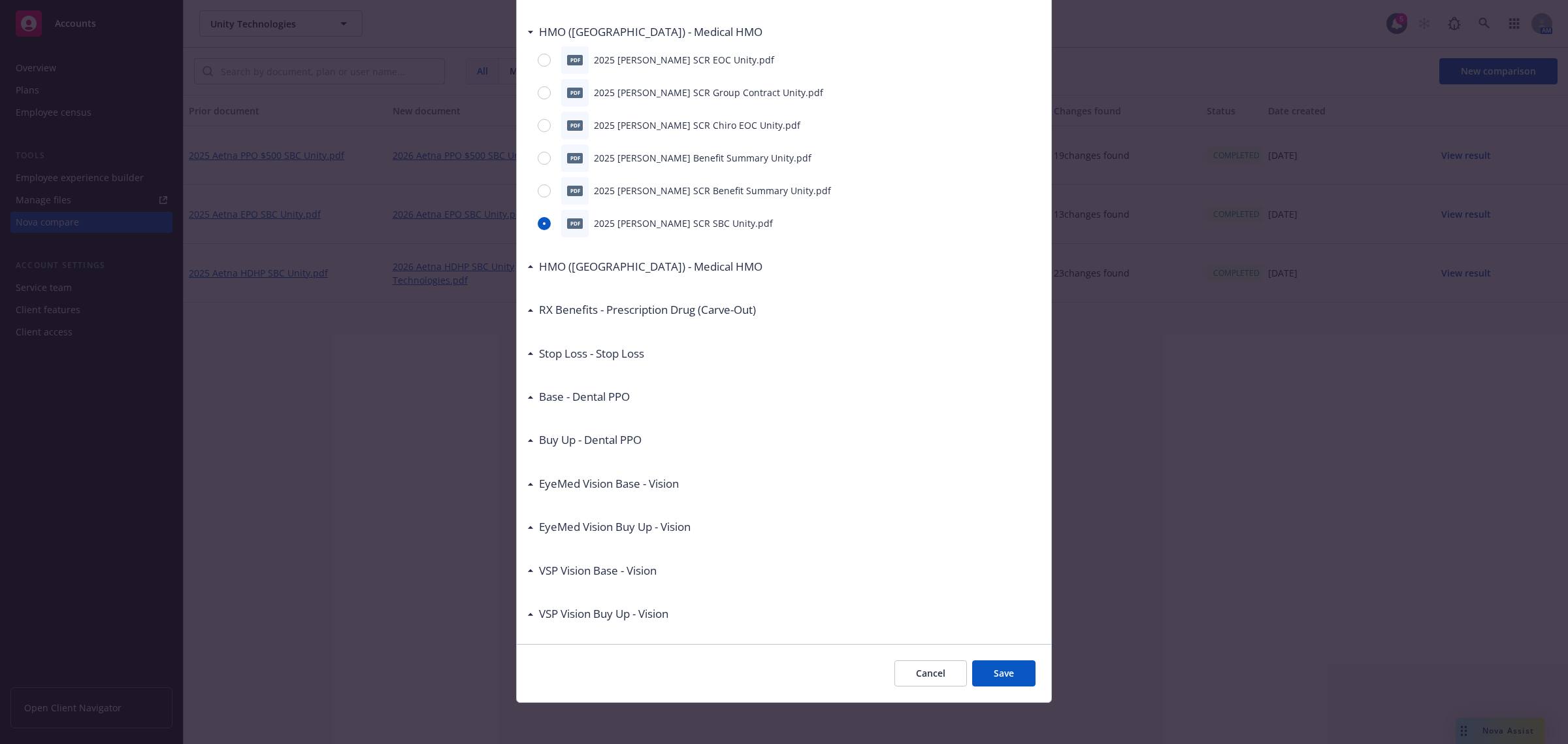
click at [992, 681] on button "Save" at bounding box center [1003, 673] width 63 height 26
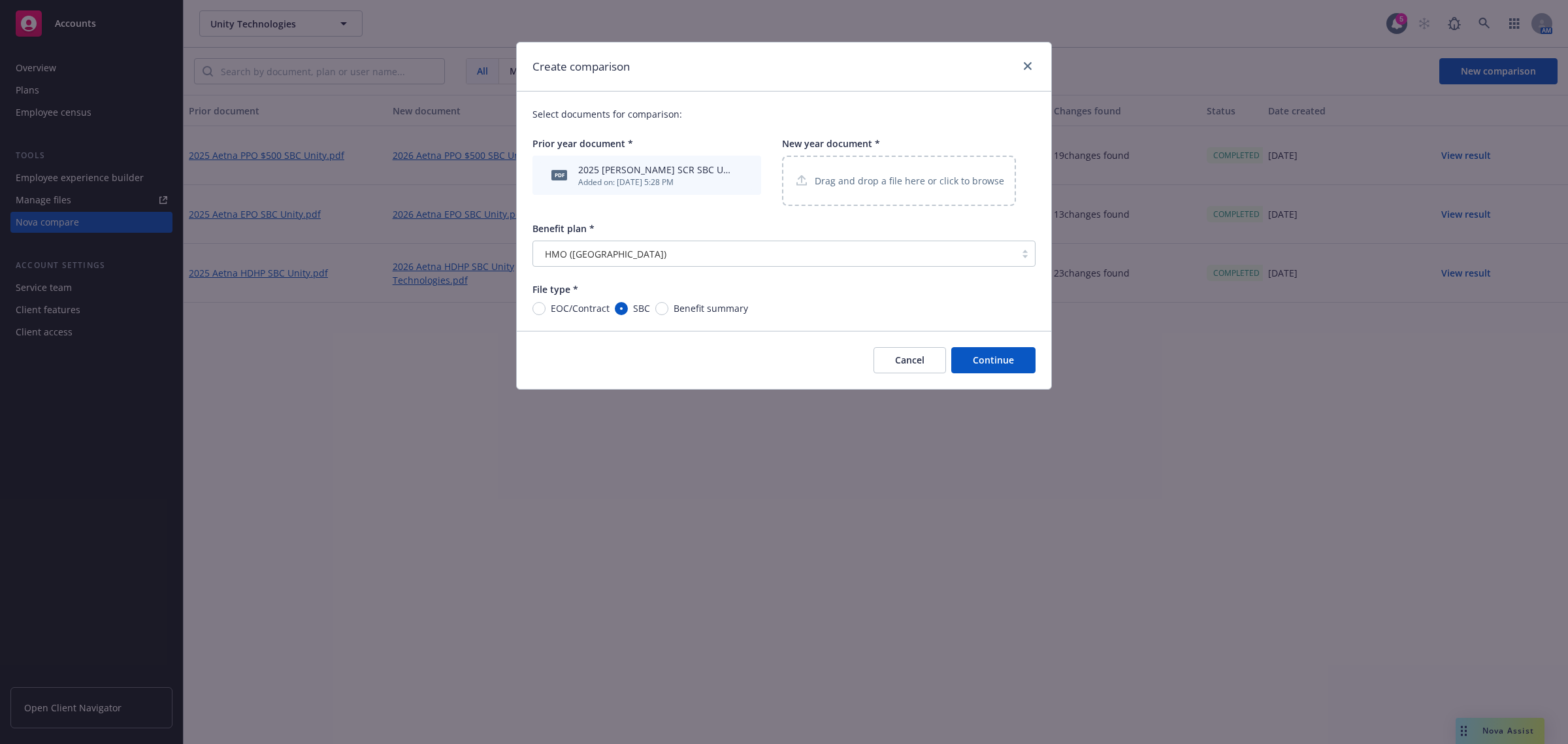
click at [888, 185] on p "Drag and drop a file here or click to browse" at bounding box center [909, 180] width 189 height 13
click at [864, 171] on div "Drag and drop a file here or click to browse" at bounding box center [899, 181] width 234 height 50
click at [1304, 461] on div "Create comparison Select documents for comparison: Prior year document * pdf 20…" at bounding box center [784, 372] width 1568 height 744
click at [939, 198] on div "Drag and drop a file here or click to browse" at bounding box center [899, 181] width 234 height 50
click at [907, 187] on p "Drag and drop a file here or click to browse" at bounding box center [909, 180] width 189 height 13
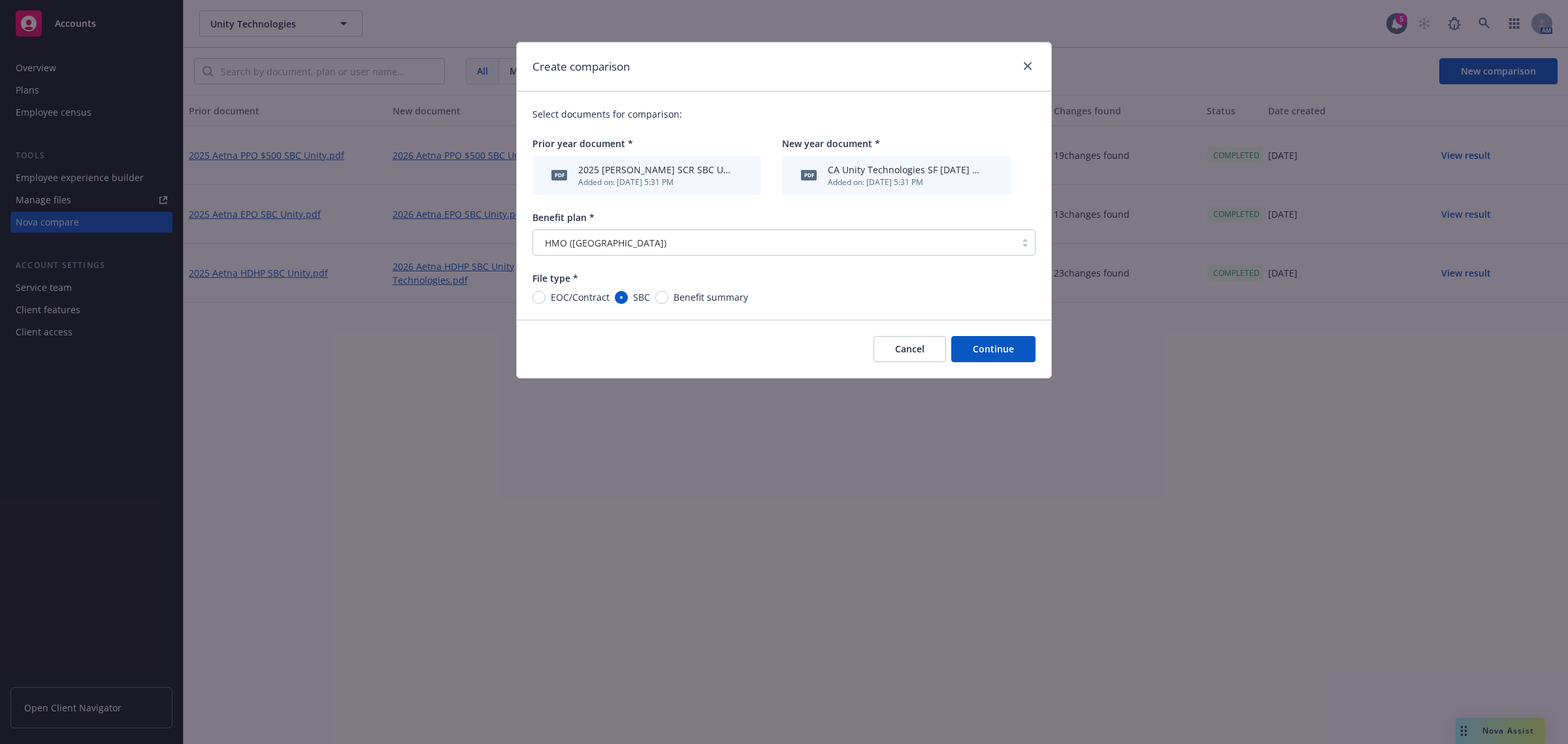
click at [867, 167] on div "CA Unity Technologies SF [DATE] NCR SBC 605102 - SOLD.pdf" at bounding box center [905, 169] width 154 height 13
click at [974, 172] on div "CA Unity Technologies SF [DATE] NCR SBC 605102 - SOLD.pdf" at bounding box center [905, 169] width 154 height 13
click at [807, 183] on div "pdf" at bounding box center [809, 174] width 27 height 27
click at [813, 178] on span "pdf" at bounding box center [809, 174] width 16 height 10
click at [991, 172] on icon "archive file" at bounding box center [991, 174] width 9 height 10
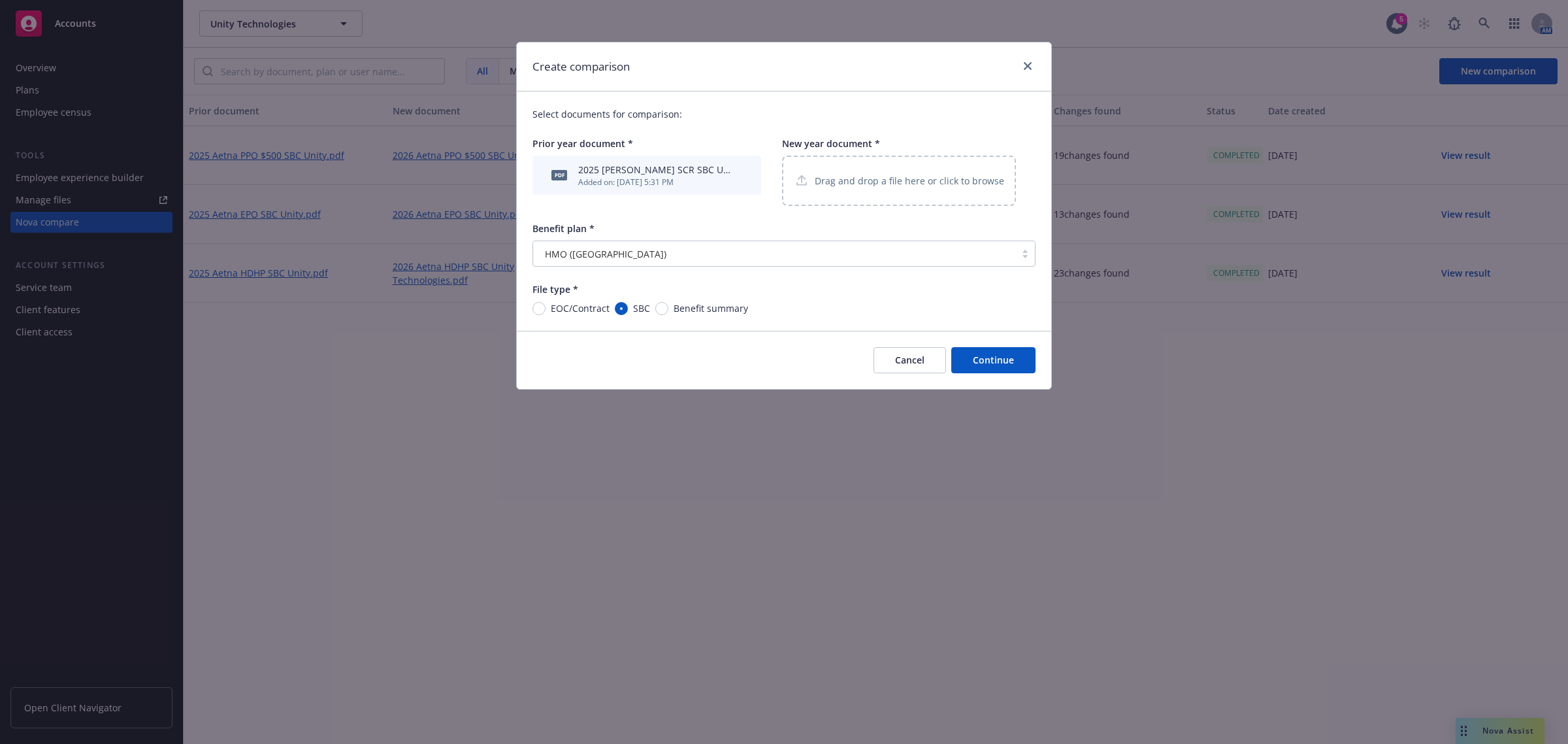
click at [890, 174] on p "Drag and drop a file here or click to browse" at bounding box center [909, 180] width 189 height 13
click at [907, 166] on div "Drag and drop a file here or click to browse" at bounding box center [899, 181] width 234 height 50
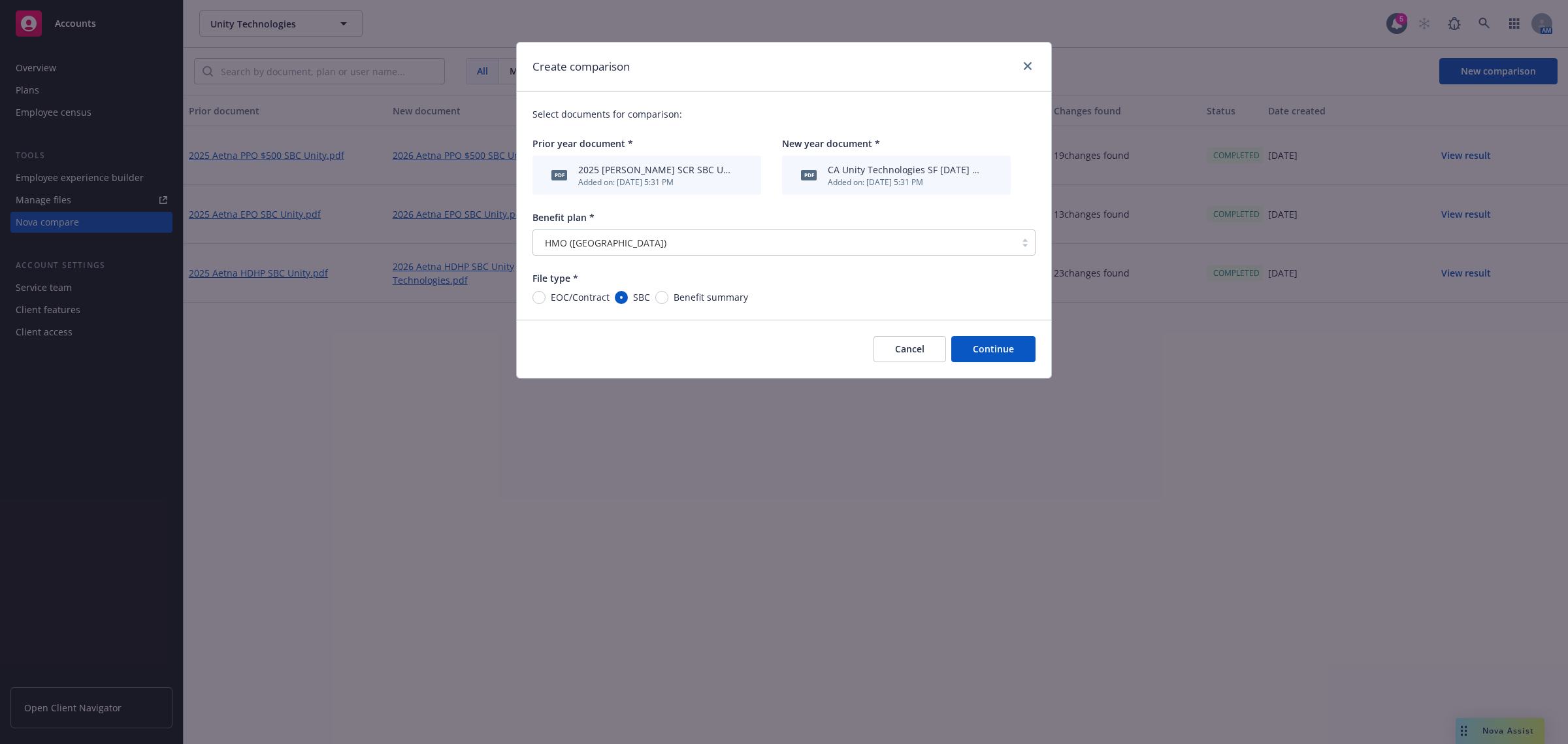
click at [1017, 352] on button "Continue" at bounding box center [994, 349] width 85 height 26
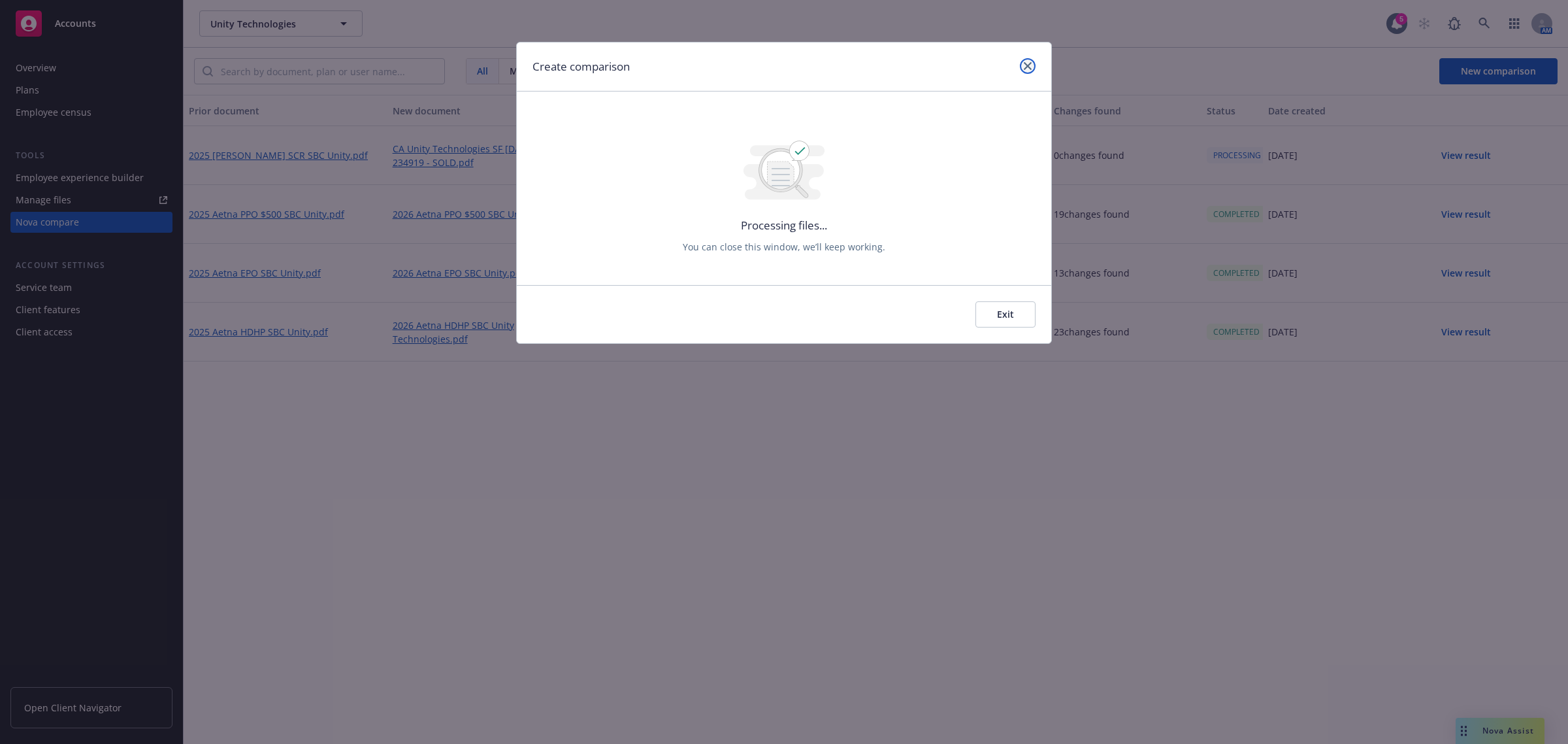
click at [1028, 71] on link "close" at bounding box center [1028, 65] width 16 height 16
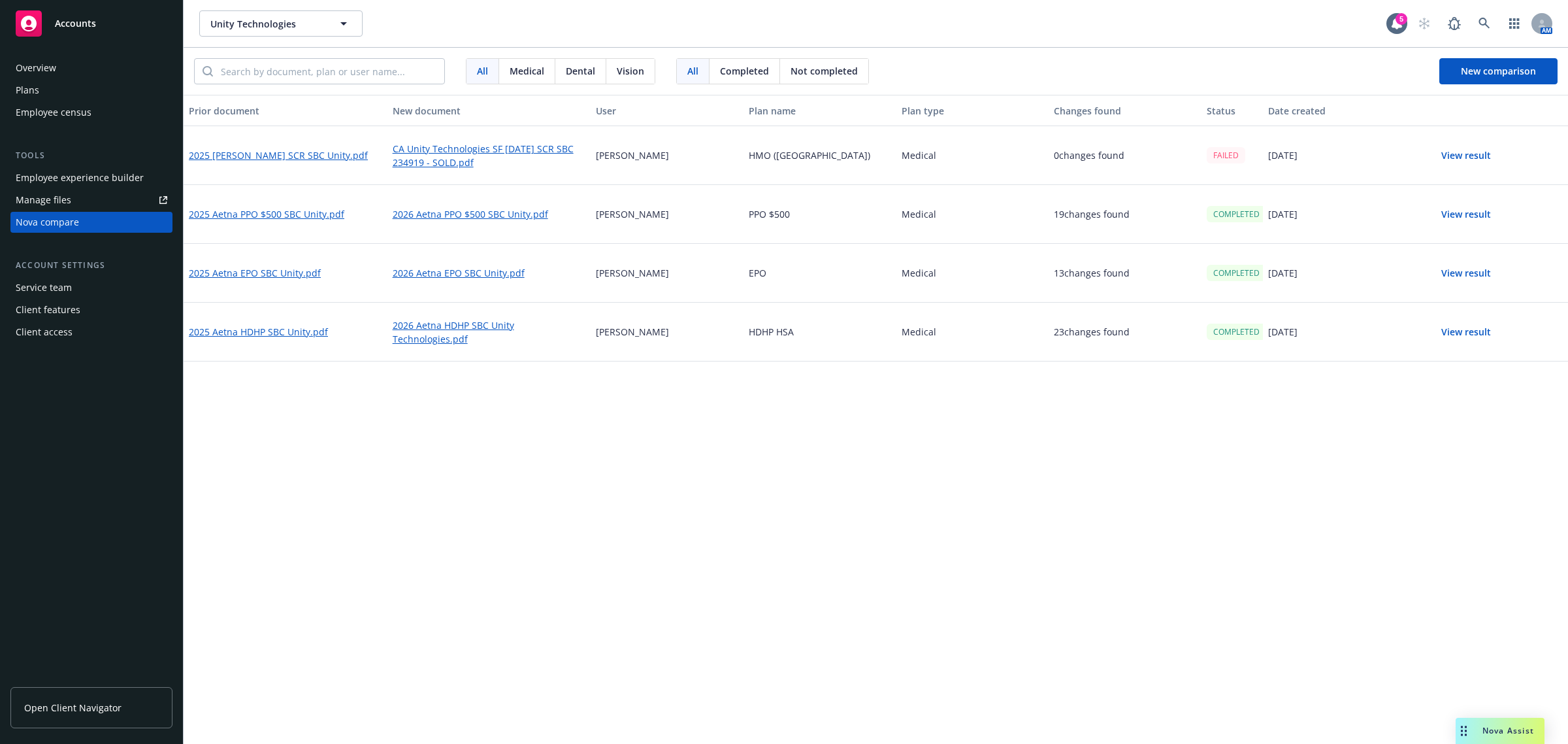
click at [1474, 162] on button "View result" at bounding box center [1466, 155] width 91 height 26
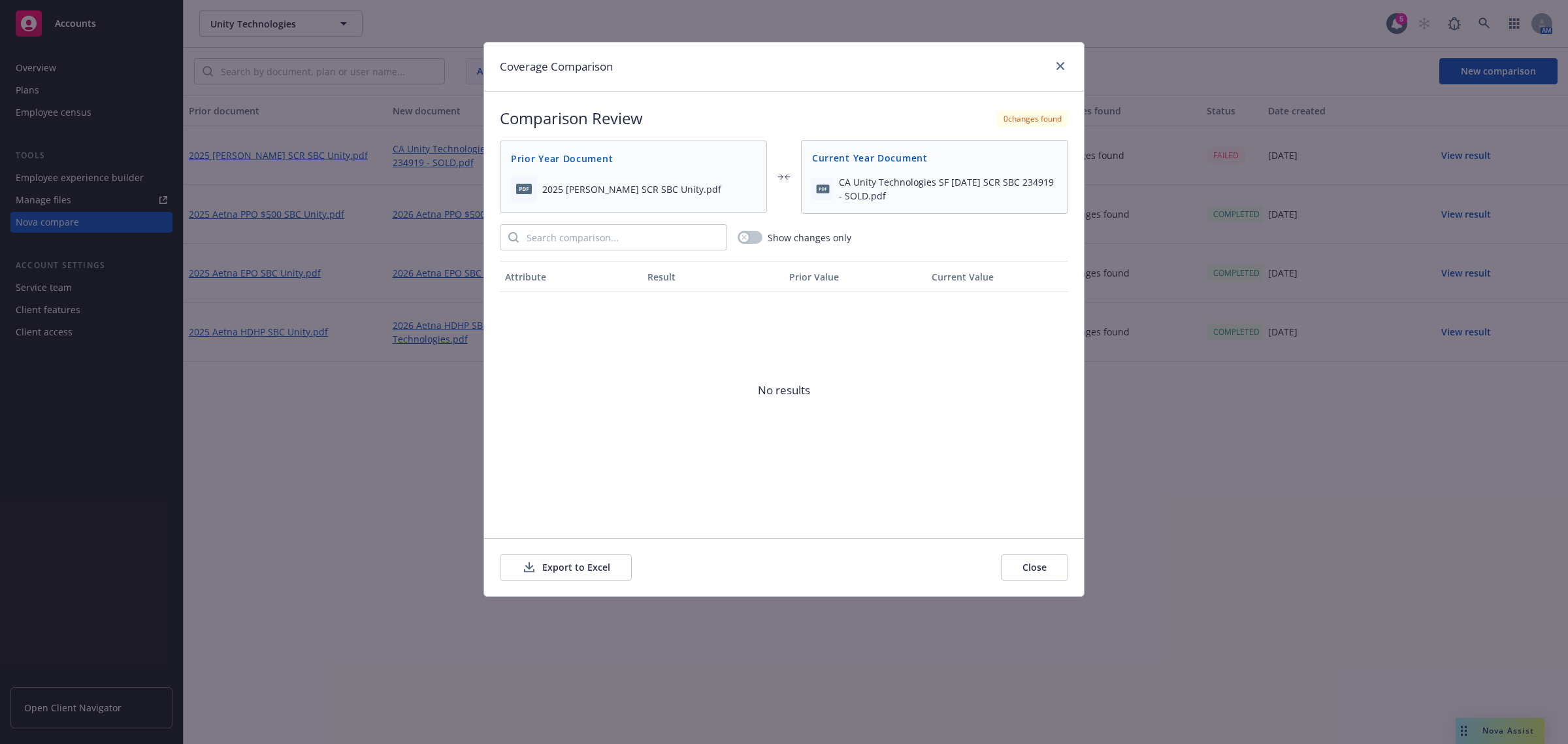
click at [569, 564] on button "Export to Excel" at bounding box center [566, 567] width 132 height 26
click at [1057, 560] on button "Close" at bounding box center [1034, 567] width 68 height 26
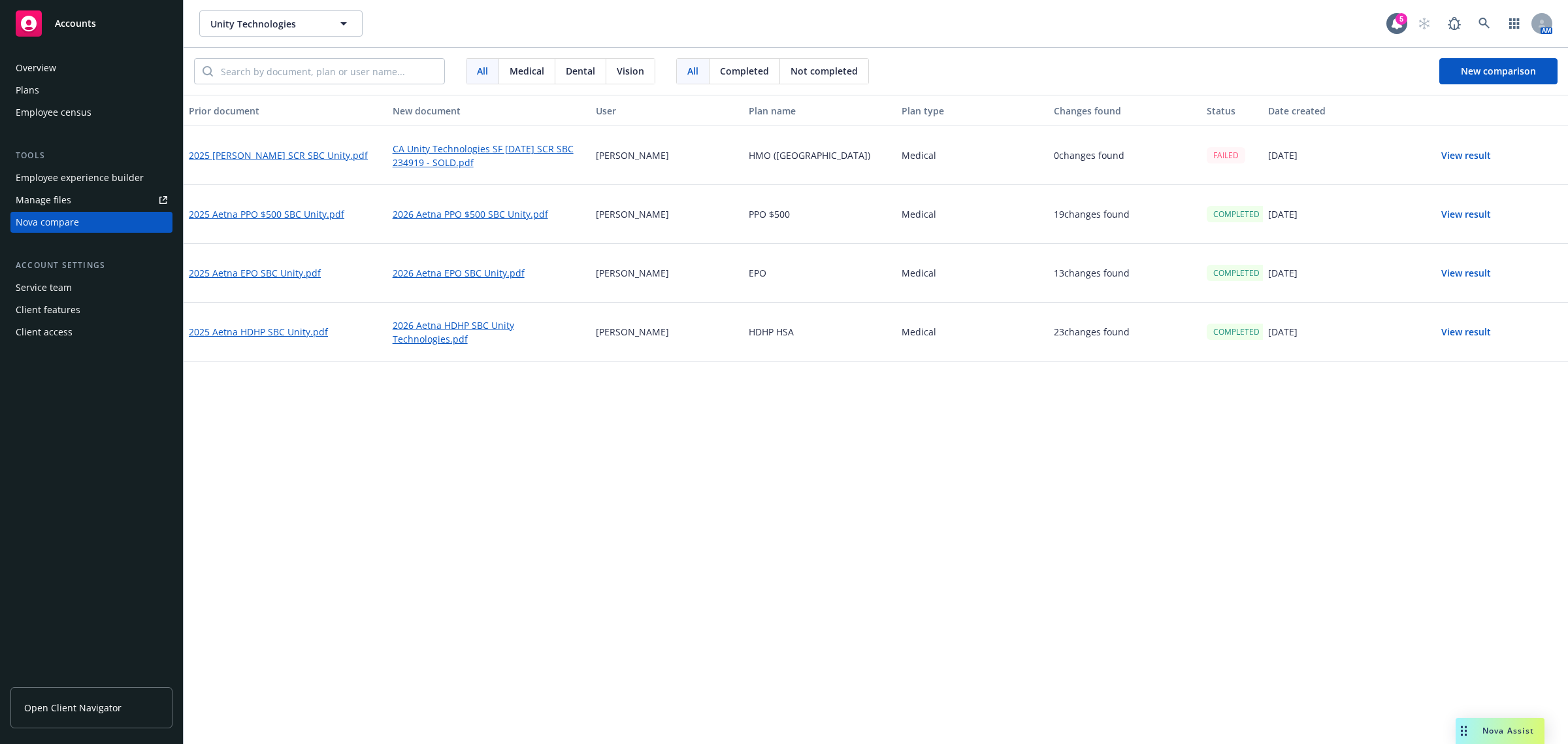
click at [1227, 456] on div "Prior document New document User Plan name Plan type Changes found Status Date …" at bounding box center [876, 420] width 1385 height 649
click at [446, 151] on link "CA Unity Technologies SF [DATE] SCR SBC 234919 - SOLD.pdf" at bounding box center [489, 155] width 194 height 30
click at [289, 165] on div "2025 [PERSON_NAME] SCR SBC Unity.pdf" at bounding box center [285, 155] width 204 height 59
click at [289, 155] on link "2025 [PERSON_NAME] SCR SBC Unity.pdf" at bounding box center [279, 155] width 182 height 16
click at [560, 541] on div "Prior document New document User Plan name Plan type Changes found Status Date …" at bounding box center [876, 420] width 1385 height 649
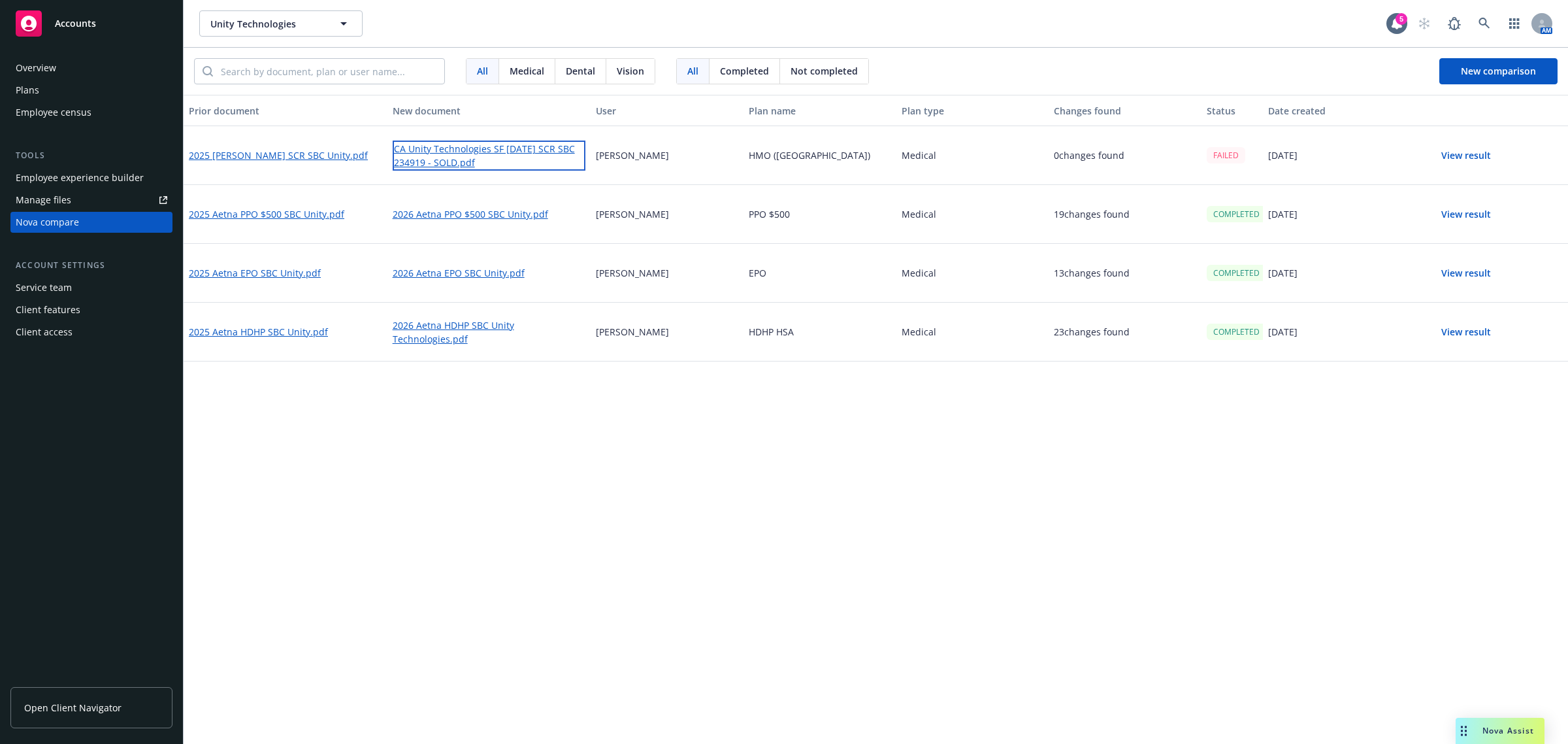
click at [435, 161] on link "CA Unity Technologies SF [DATE] SCR SBC 234919 - SOLD.pdf" at bounding box center [489, 155] width 194 height 30
click at [824, 67] on span "Not completed" at bounding box center [824, 71] width 68 height 13
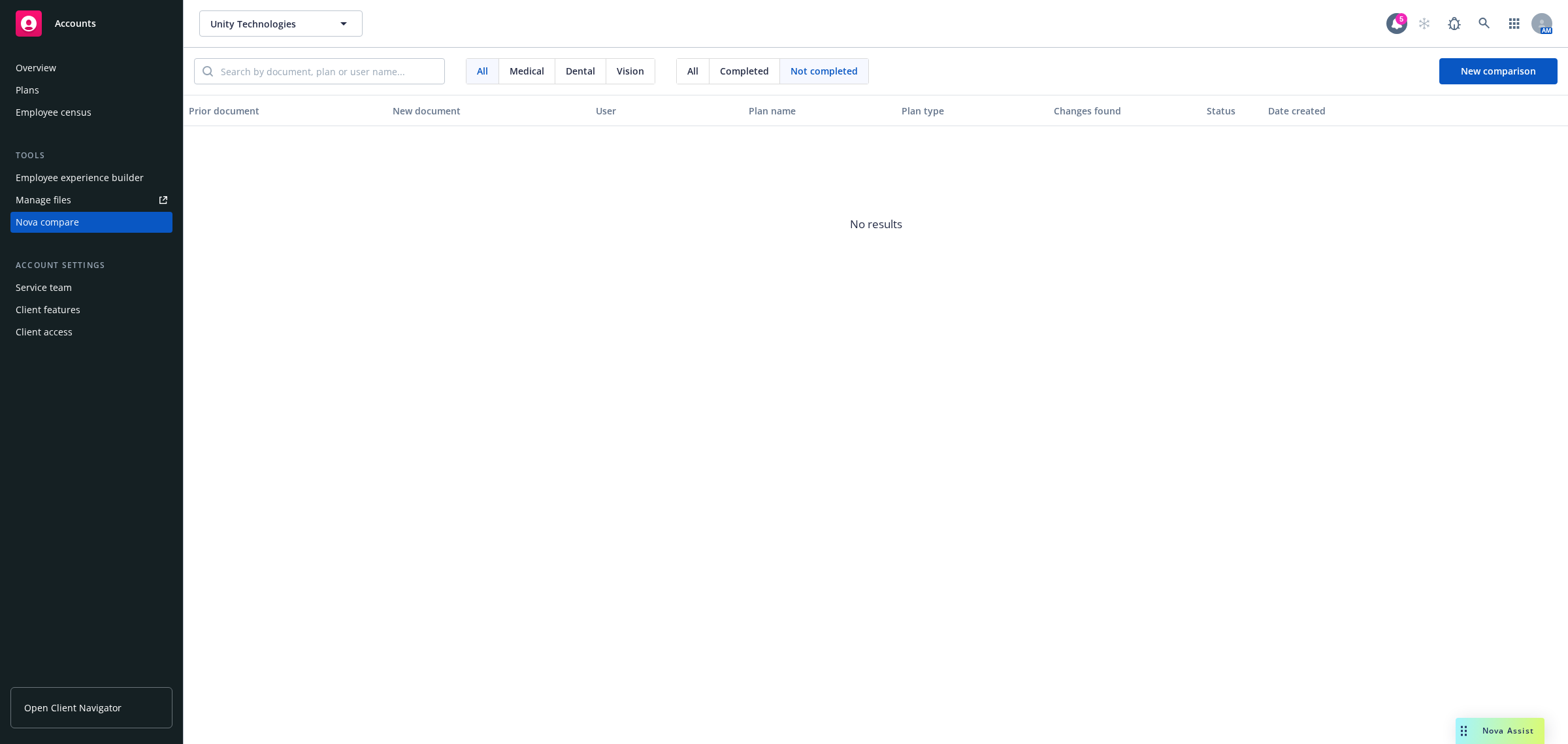
click at [743, 68] on span "Completed" at bounding box center [744, 71] width 49 height 13
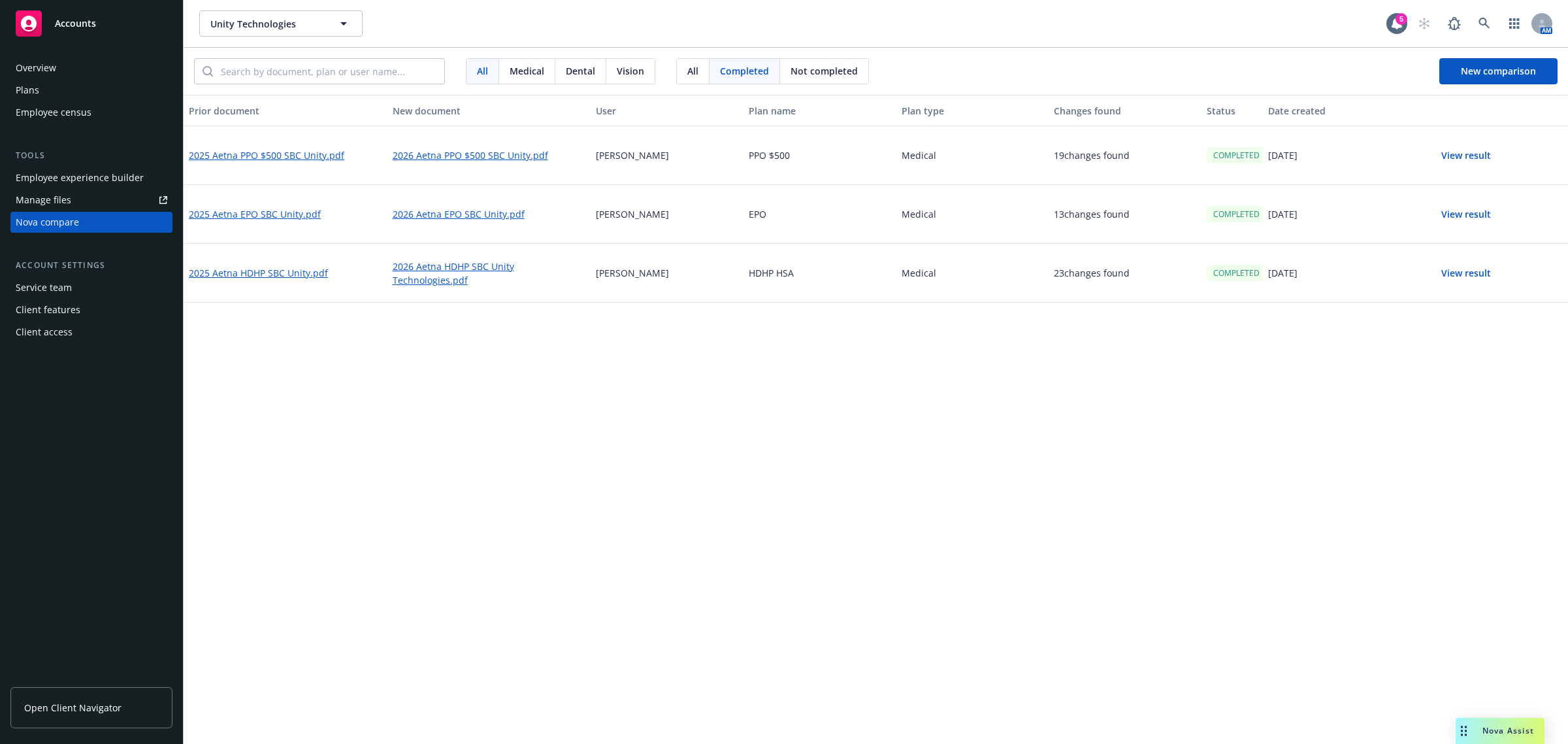
click at [698, 69] on span "All" at bounding box center [692, 71] width 11 height 13
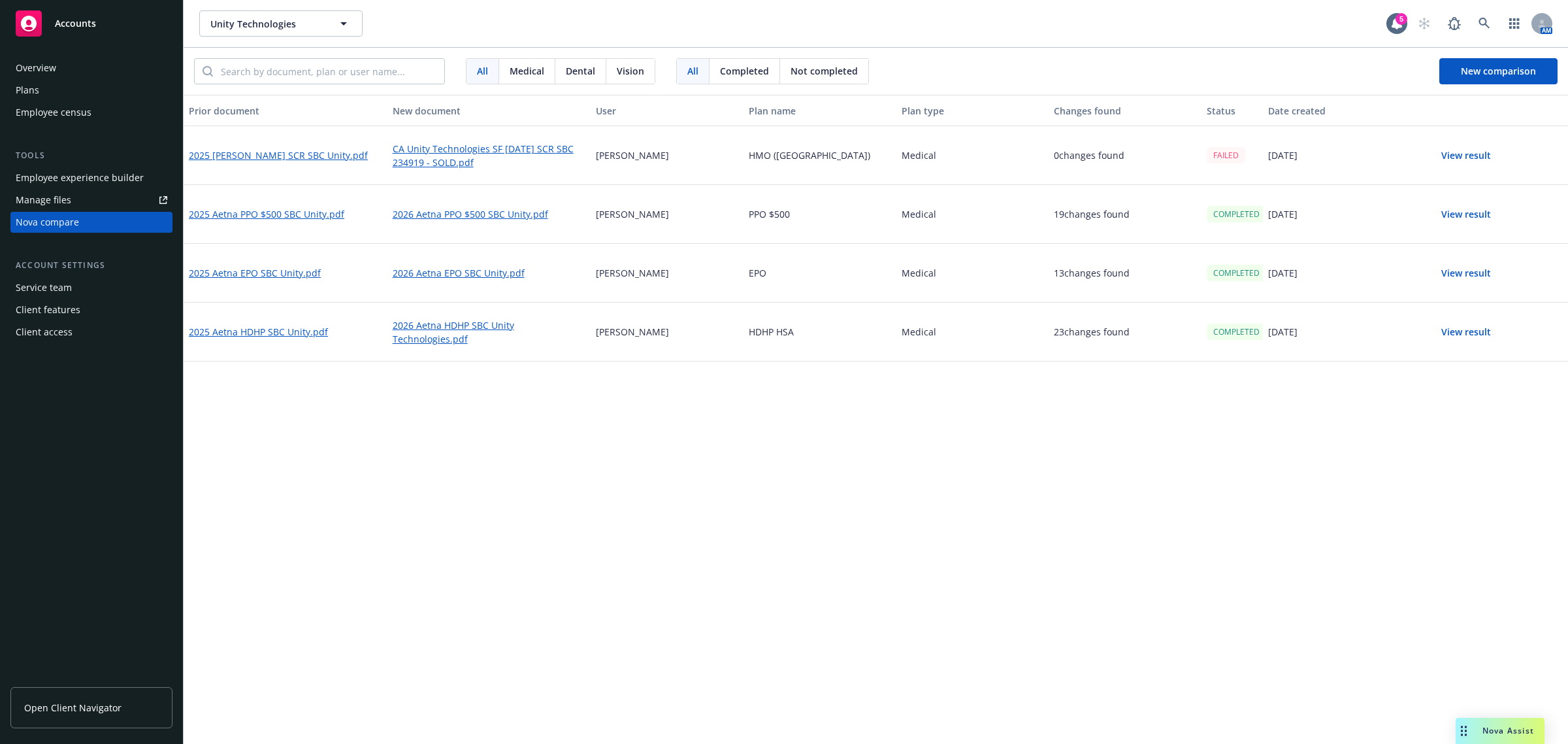
click at [1469, 147] on button "View result" at bounding box center [1466, 155] width 91 height 26
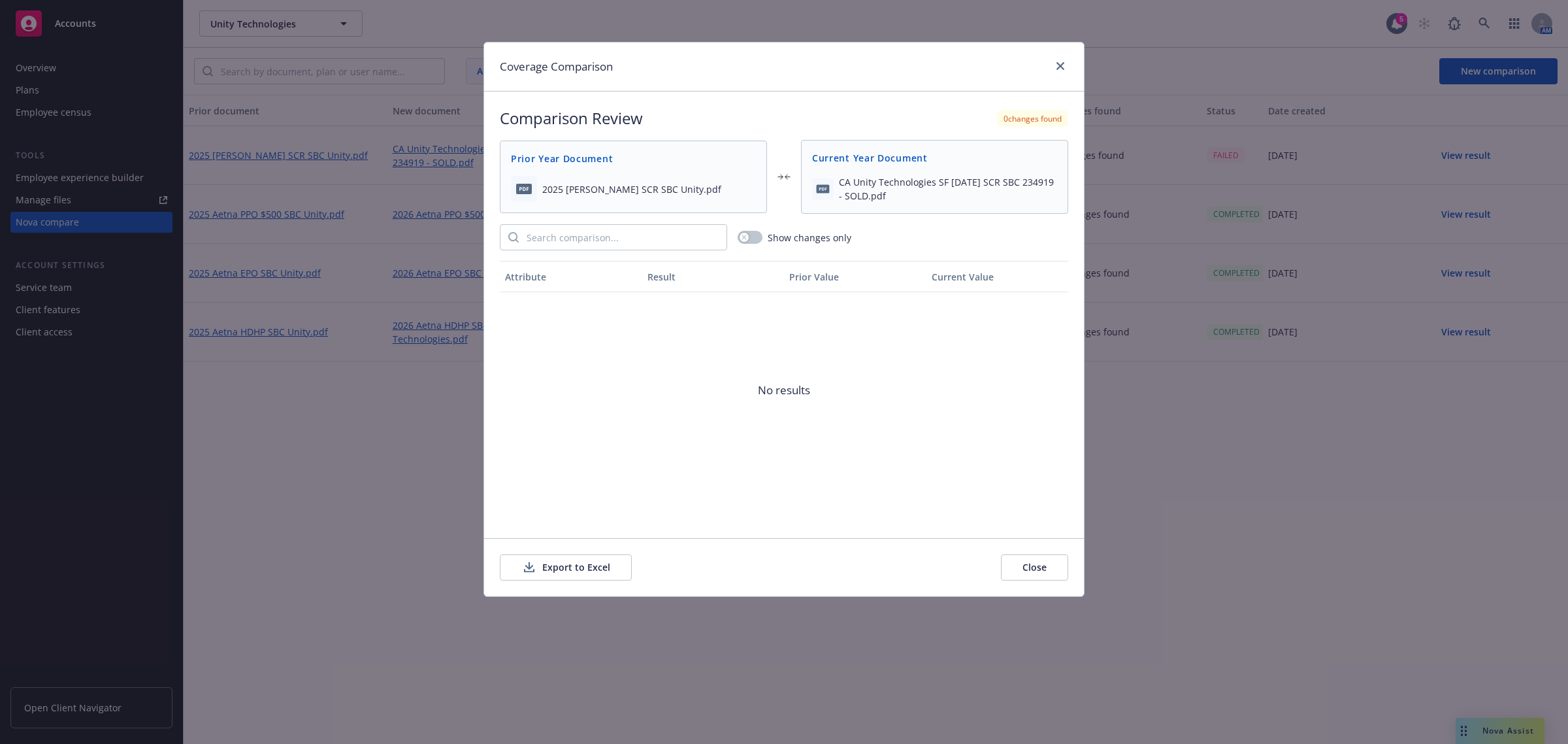
click at [1030, 116] on div "0 changes found" at bounding box center [1033, 119] width 71 height 16
click at [639, 239] on input "search" at bounding box center [623, 237] width 208 height 25
click at [749, 238] on button "button" at bounding box center [749, 238] width 24 height 13
click at [1055, 559] on button "Close" at bounding box center [1034, 567] width 68 height 26
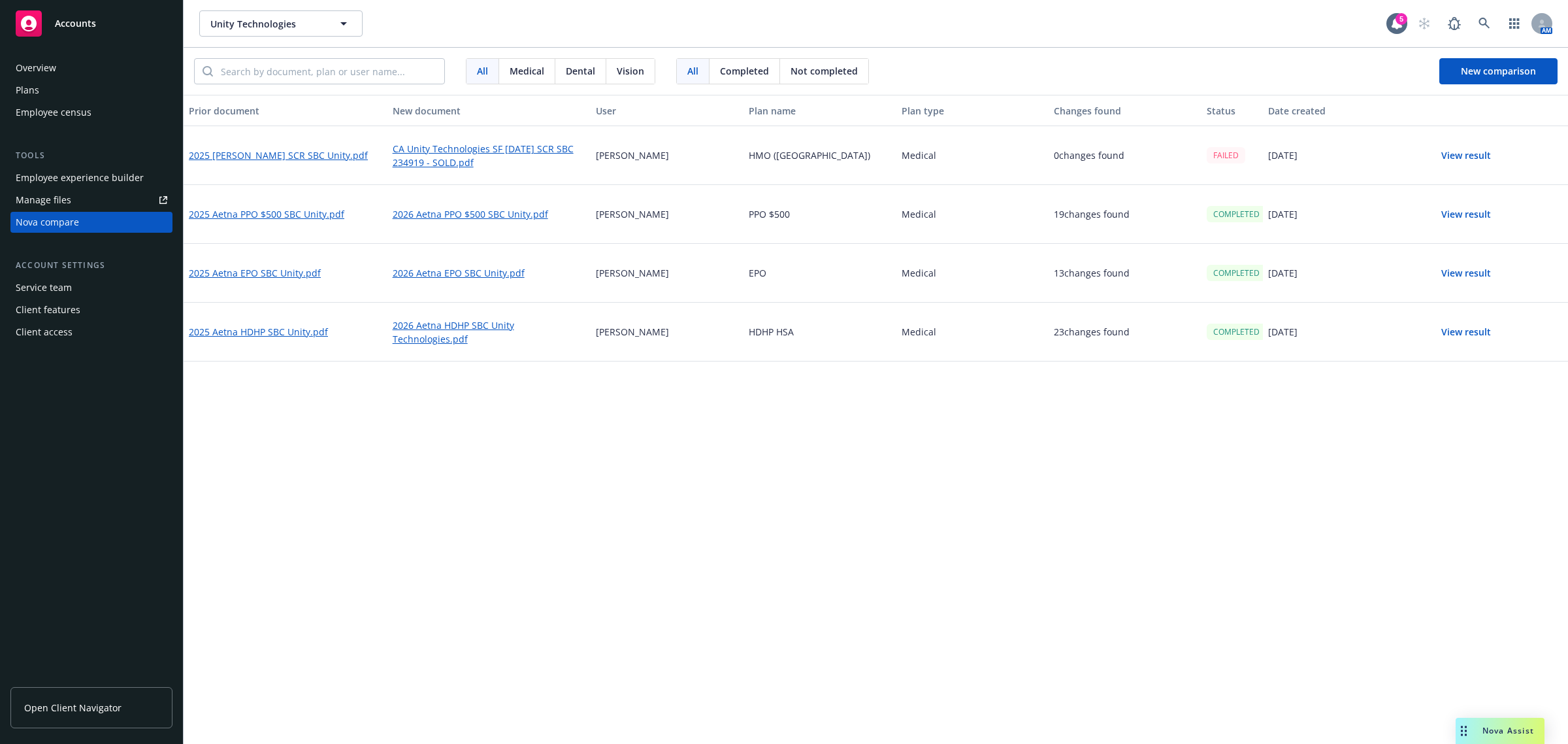
click at [1286, 558] on div "Prior document New document User Plan name Plan type Changes found Status Date …" at bounding box center [876, 420] width 1385 height 649
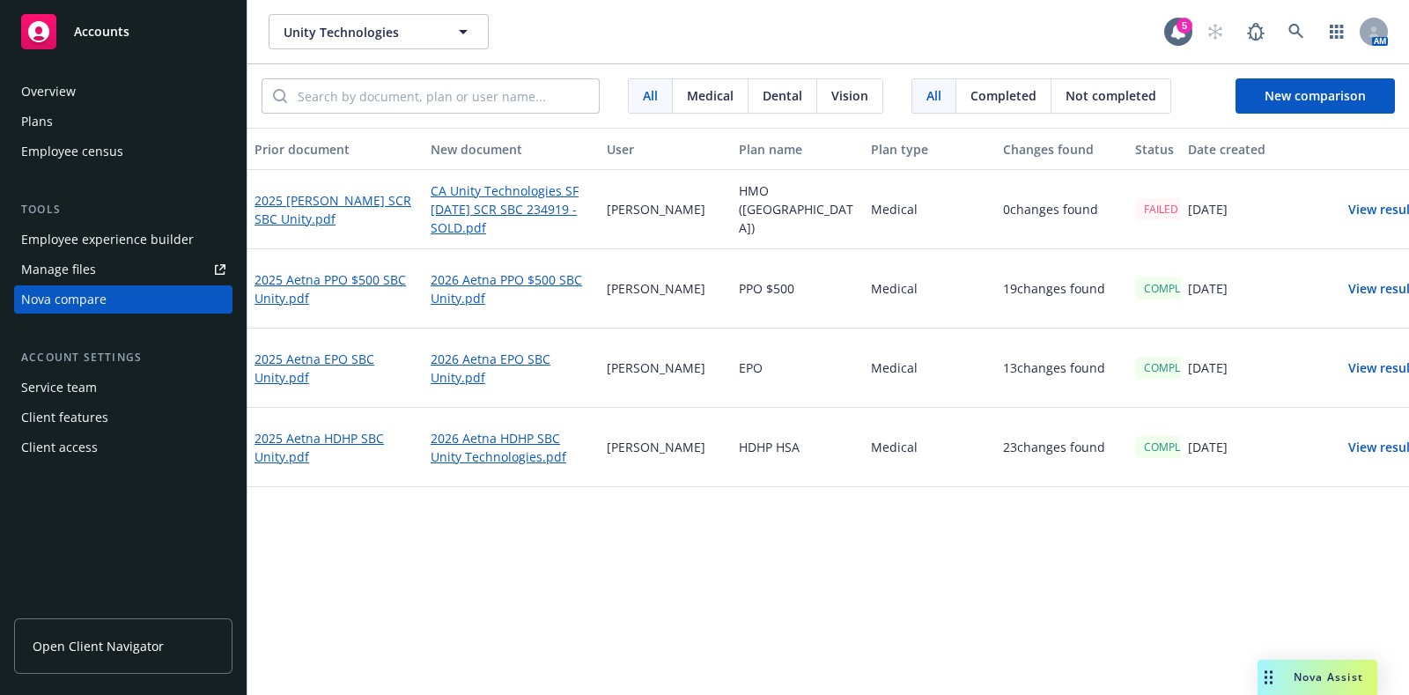
click at [887, 205] on div "Medical" at bounding box center [930, 209] width 132 height 79
click at [1245, 94] on button "New comparison" at bounding box center [1314, 95] width 159 height 35
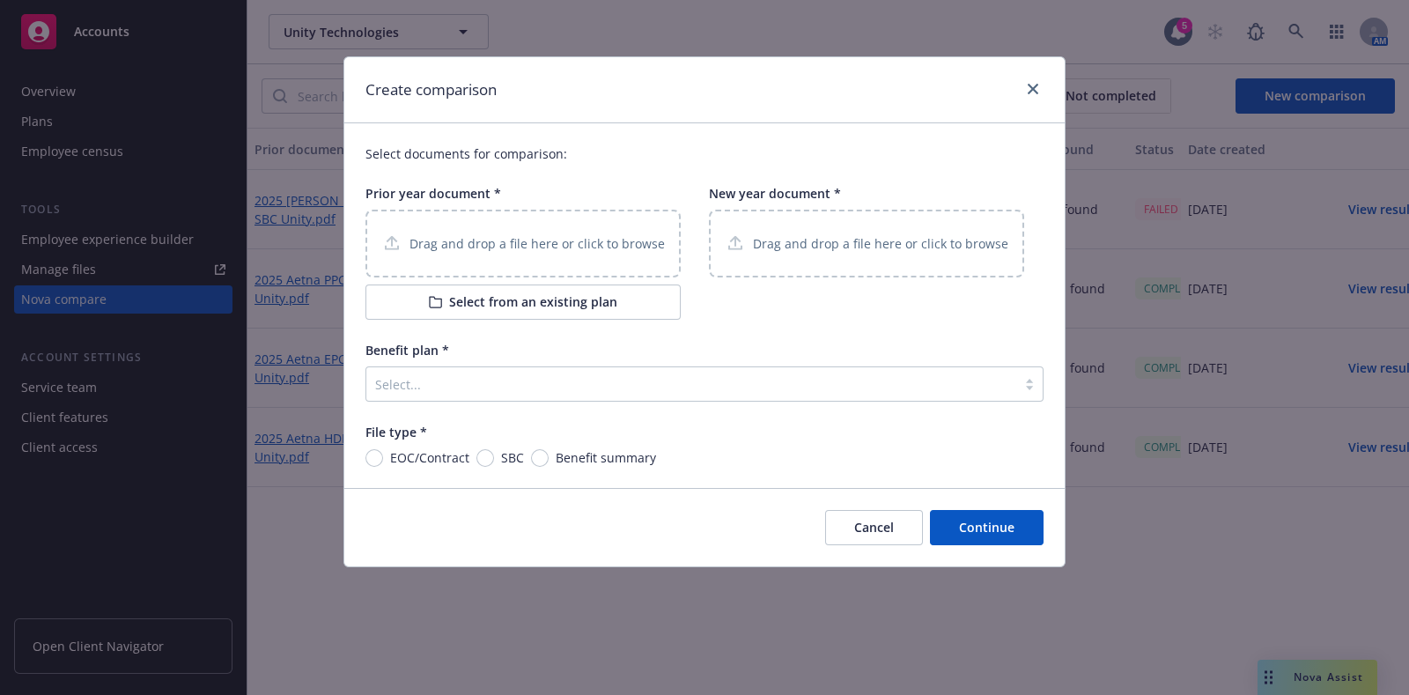
click at [534, 238] on p "Drag and drop a file here or click to browse" at bounding box center [536, 243] width 255 height 18
click at [558, 297] on button "Select from an existing plan" at bounding box center [522, 301] width 315 height 35
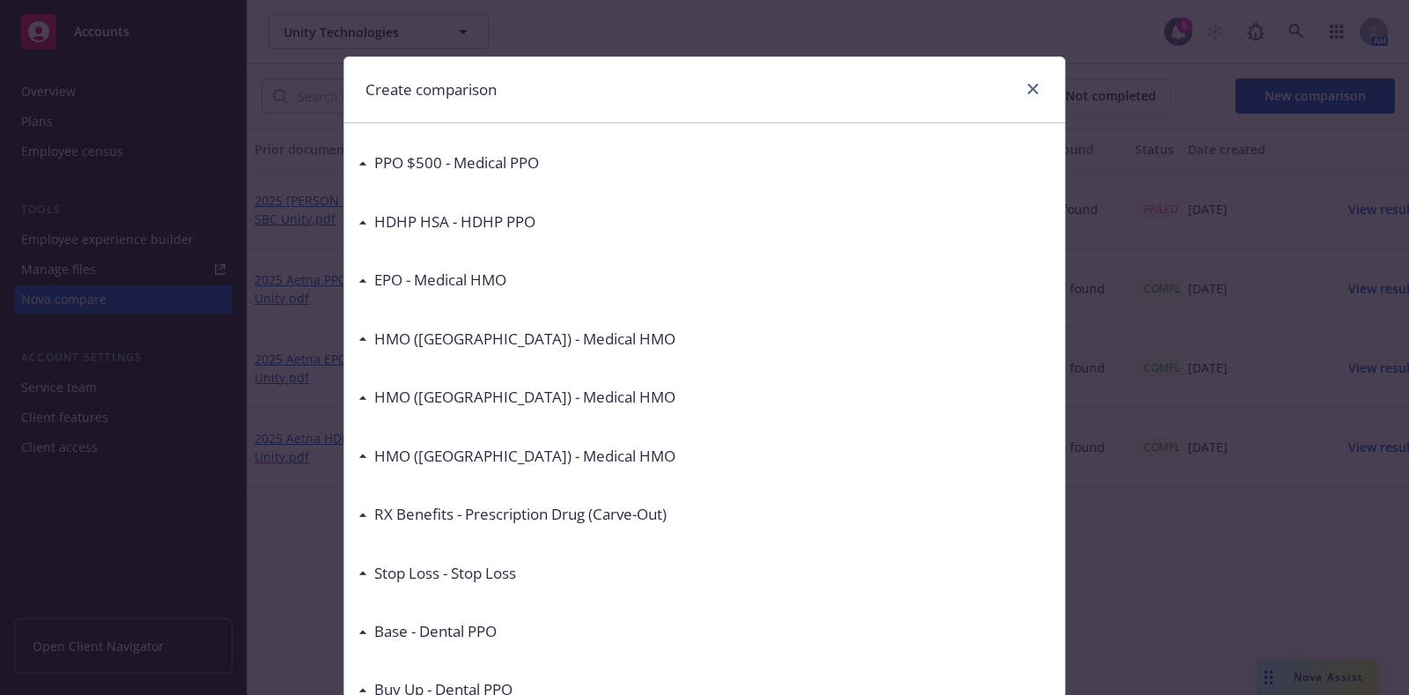
click at [484, 334] on h3 "HMO ([GEOGRAPHIC_DATA]) - Medical HMO" at bounding box center [524, 339] width 301 height 23
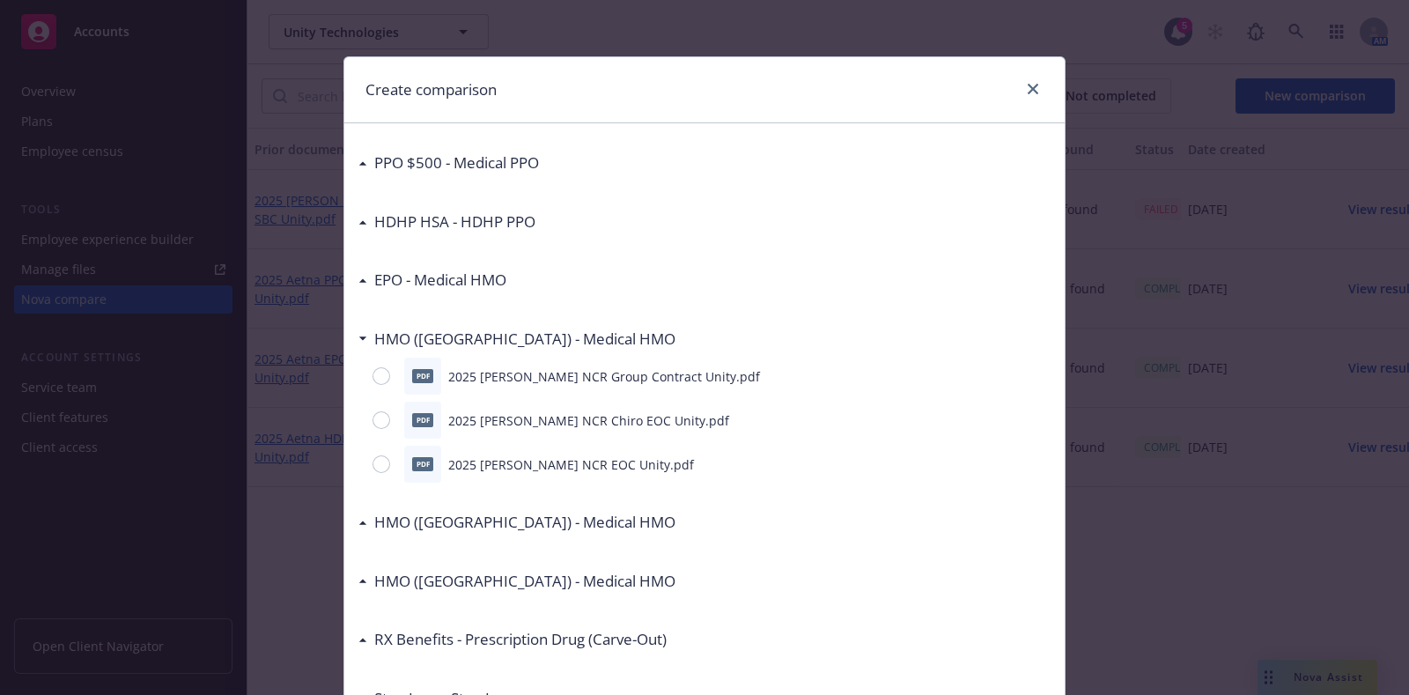
click at [533, 521] on h3 "HMO ([GEOGRAPHIC_DATA]) - Medical HMO" at bounding box center [524, 522] width 301 height 23
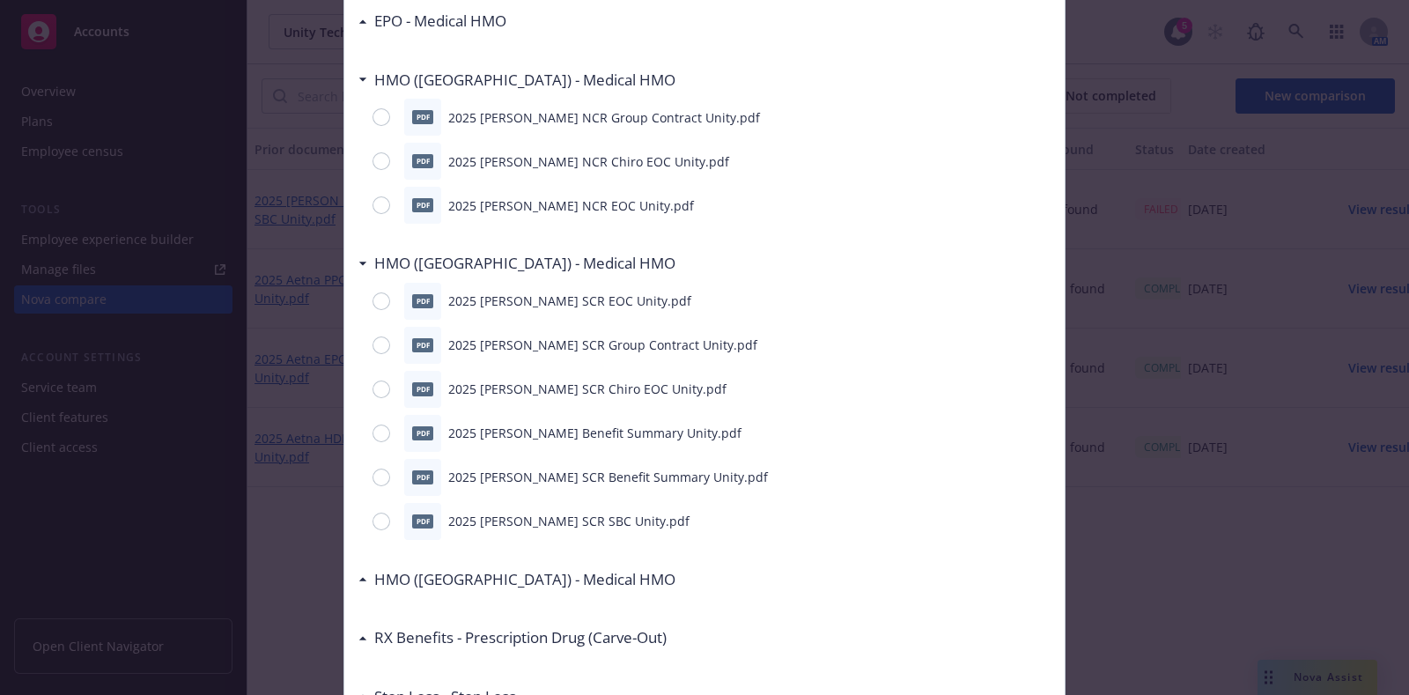
scroll to position [260, 0]
click at [372, 516] on input "radio" at bounding box center [381, 521] width 18 height 18
radio input "true"
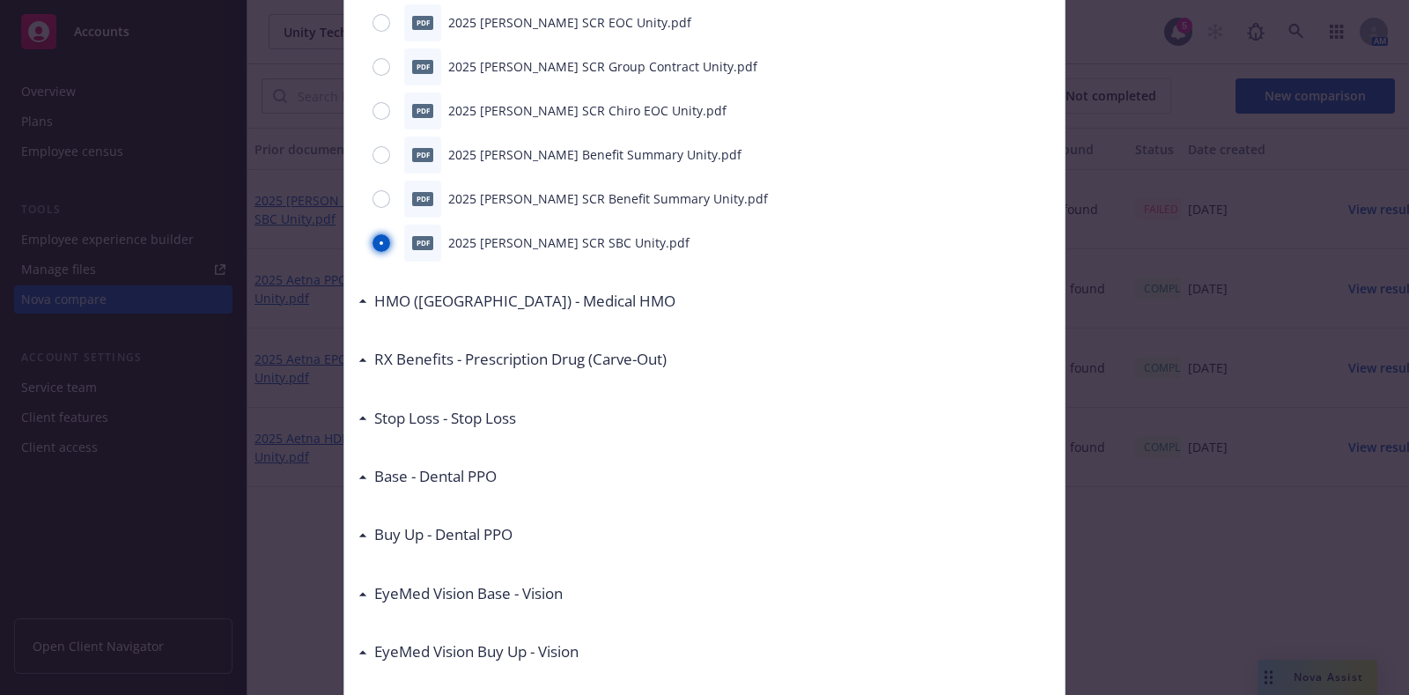
scroll to position [785, 0]
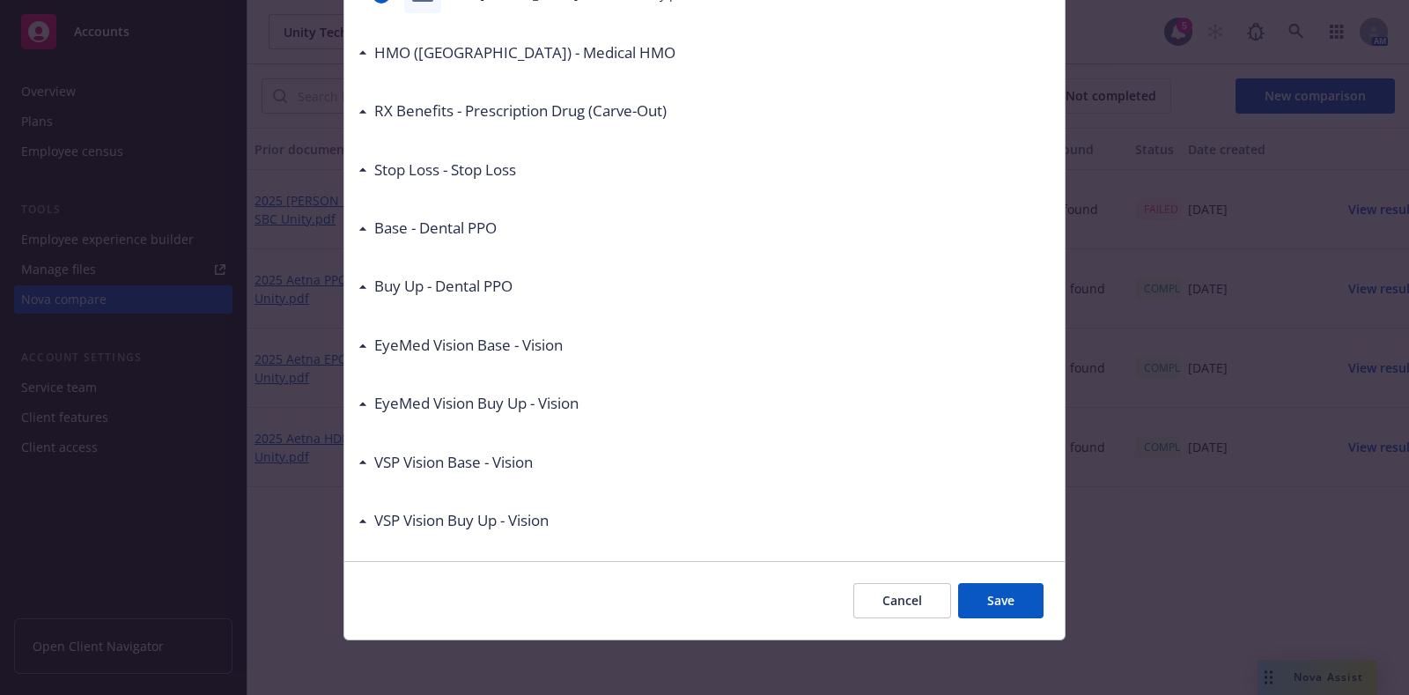
click at [992, 598] on button "Save" at bounding box center [1000, 600] width 85 height 35
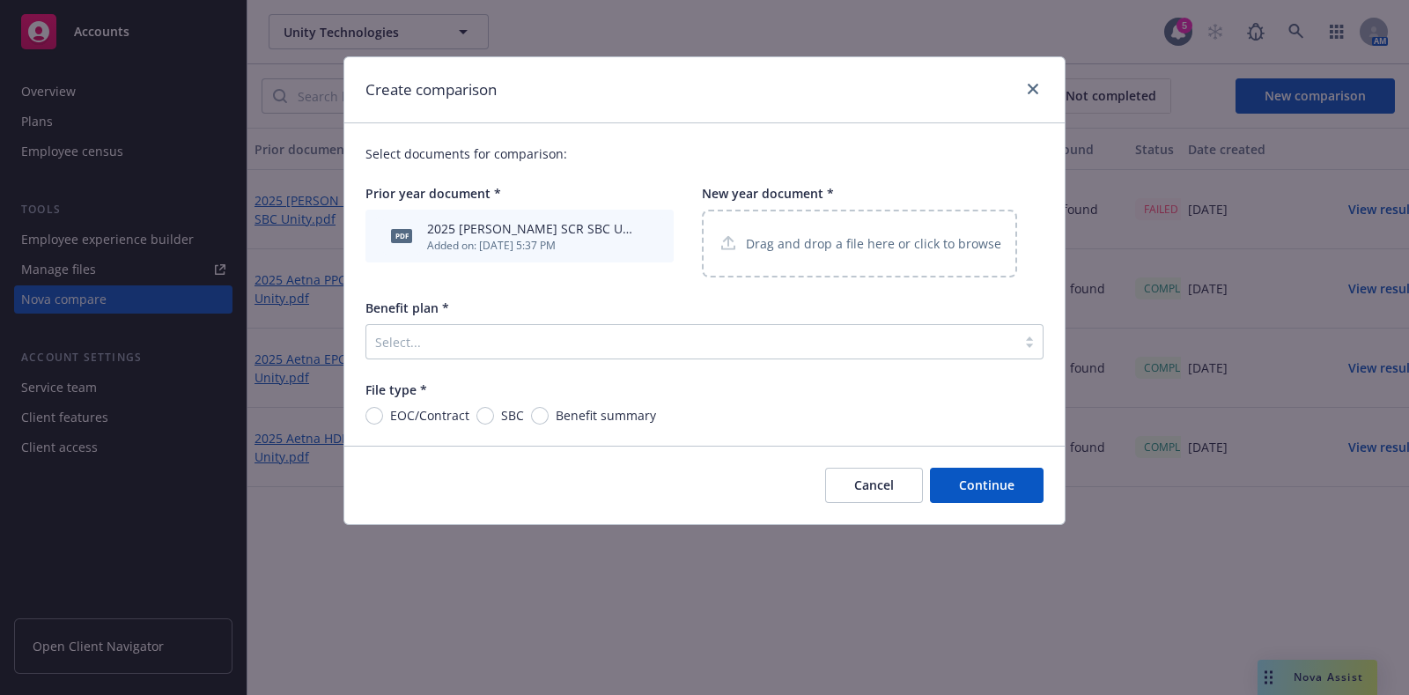
click at [885, 235] on p "Drag and drop a file here or click to browse" at bounding box center [873, 243] width 255 height 18
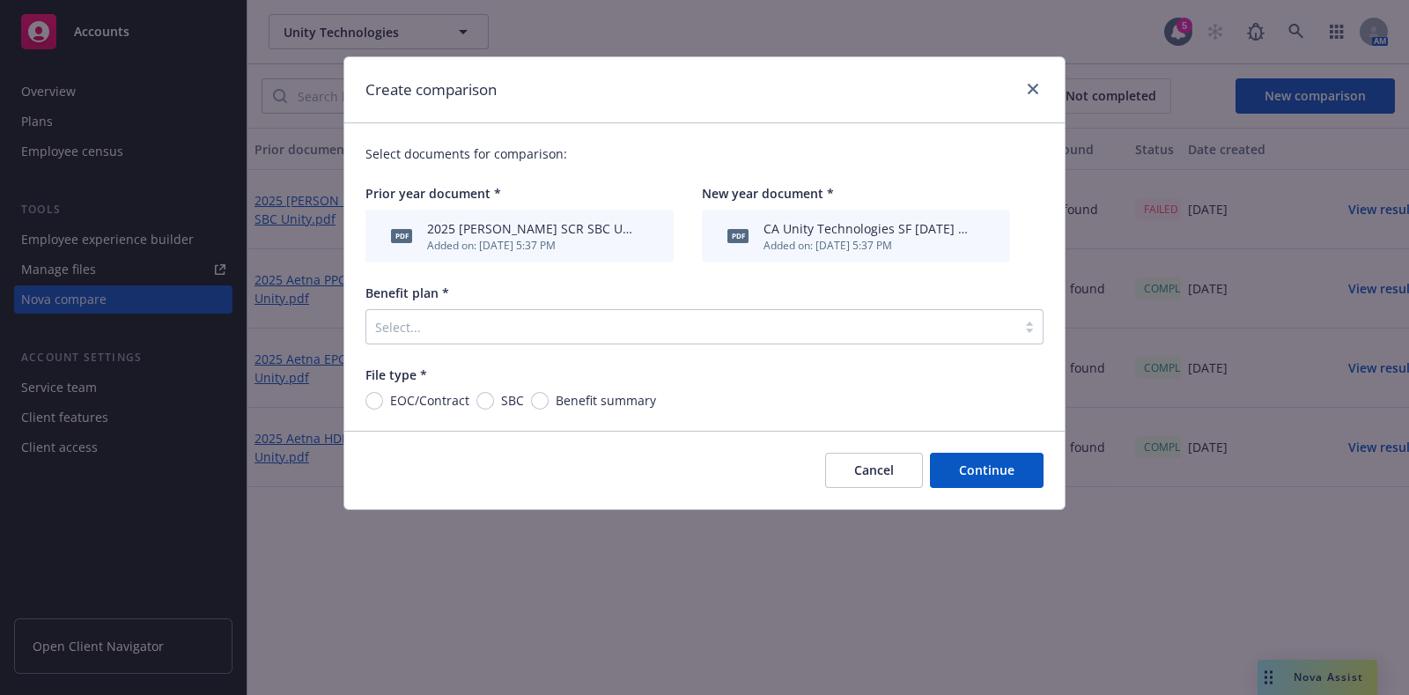
click at [447, 349] on div "Select documents for comparison: Prior year document * pdf 2025 [PERSON_NAME] S…" at bounding box center [704, 276] width 720 height 307
click at [440, 306] on div "Benefit plan * Select..." at bounding box center [704, 314] width 678 height 61
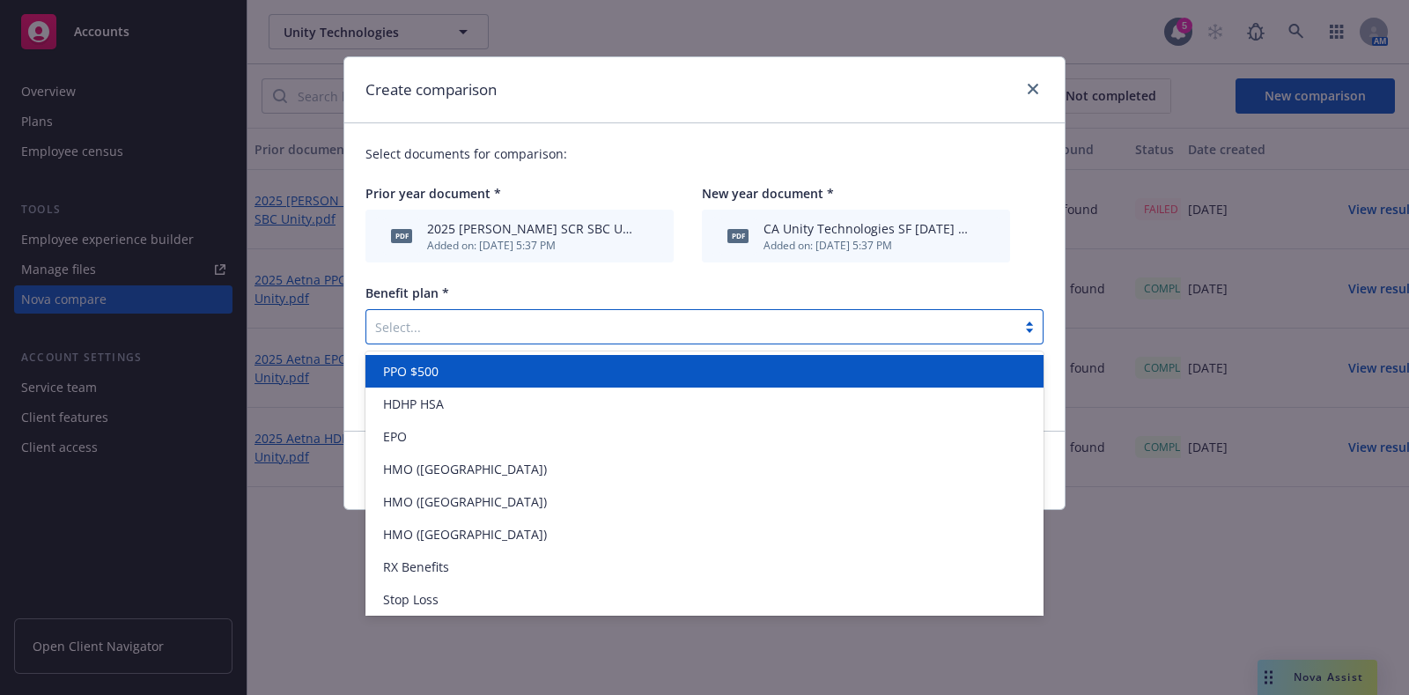
click at [440, 322] on div at bounding box center [691, 326] width 632 height 21
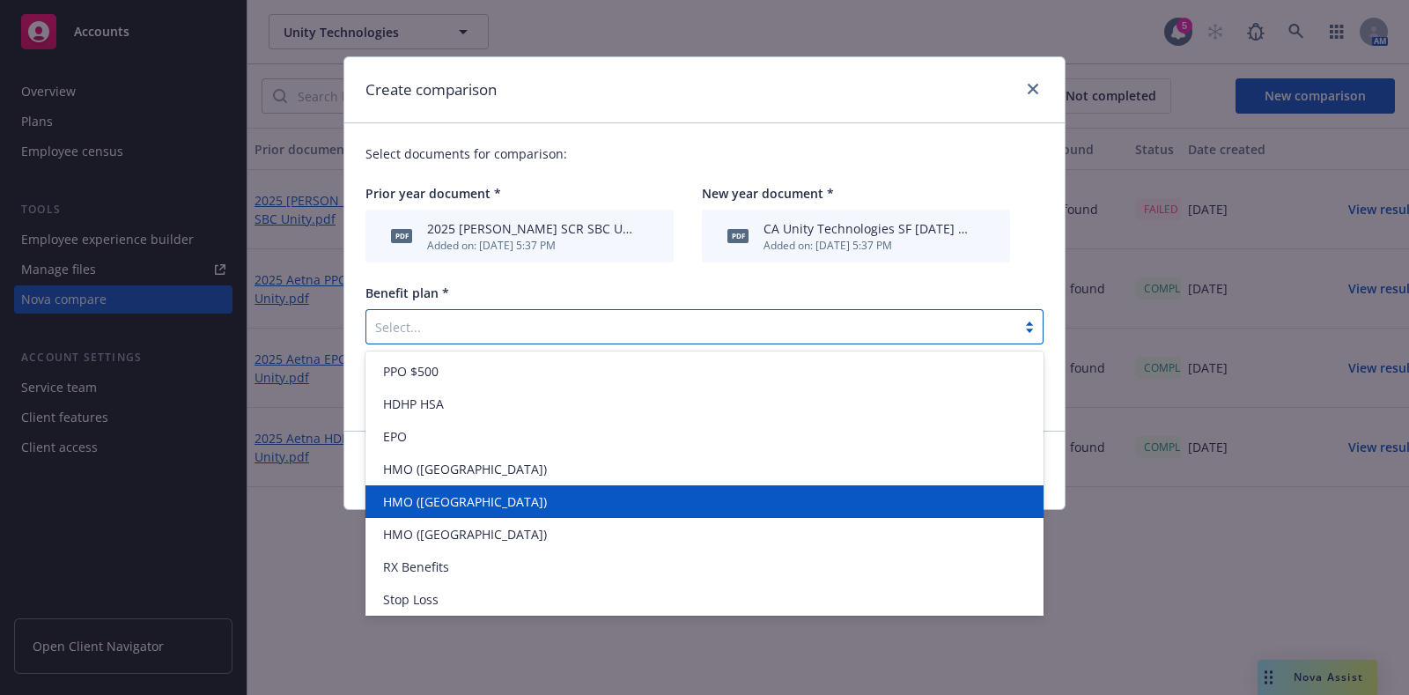
click at [458, 501] on span "HMO ([GEOGRAPHIC_DATA])" at bounding box center [465, 501] width 164 height 18
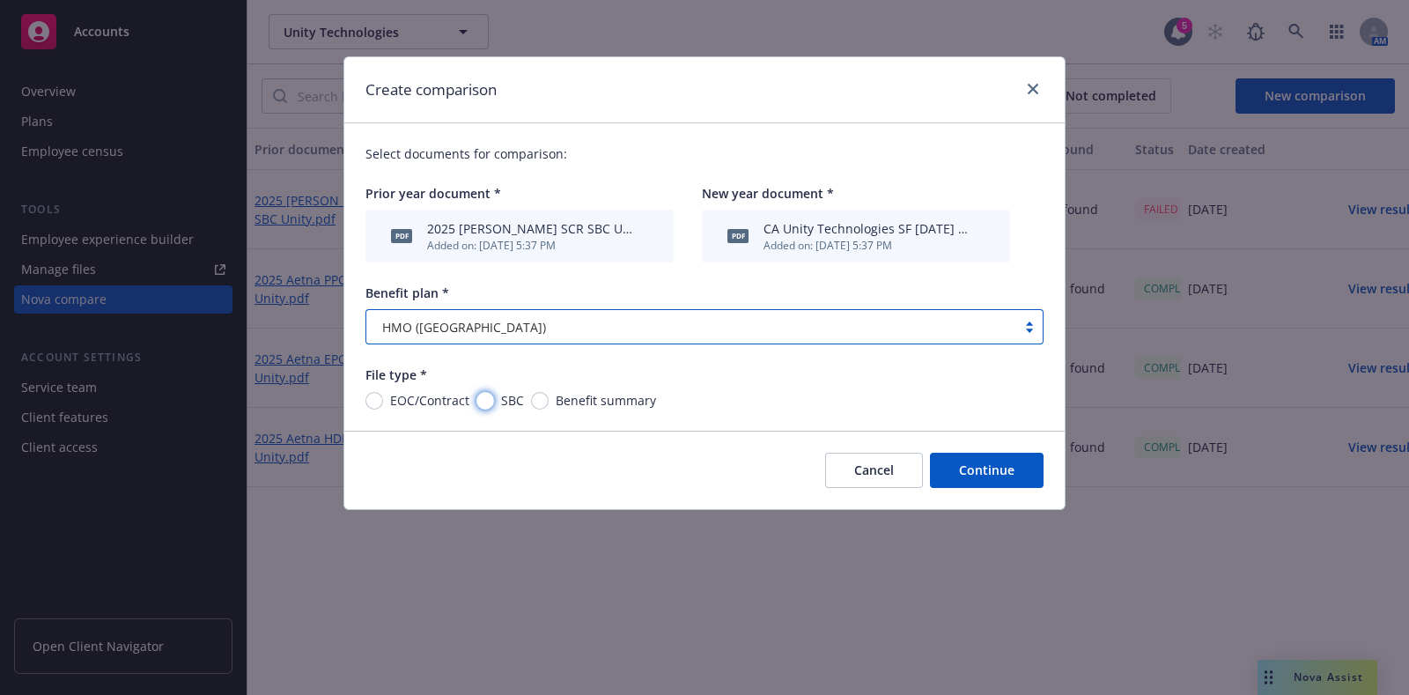
click at [488, 404] on input "SBC" at bounding box center [485, 401] width 18 height 18
radio input "true"
click at [986, 468] on button "Continue" at bounding box center [987, 470] width 114 height 35
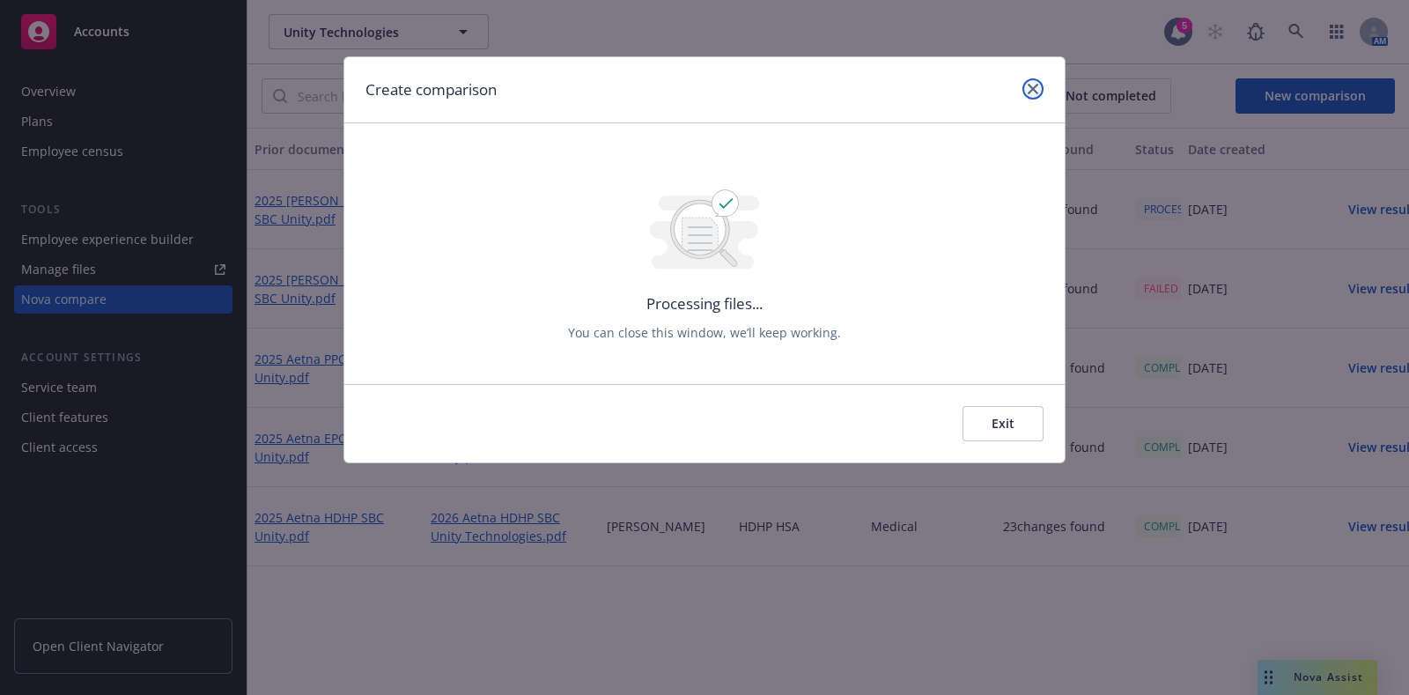
click at [1041, 86] on link "close" at bounding box center [1032, 88] width 21 height 21
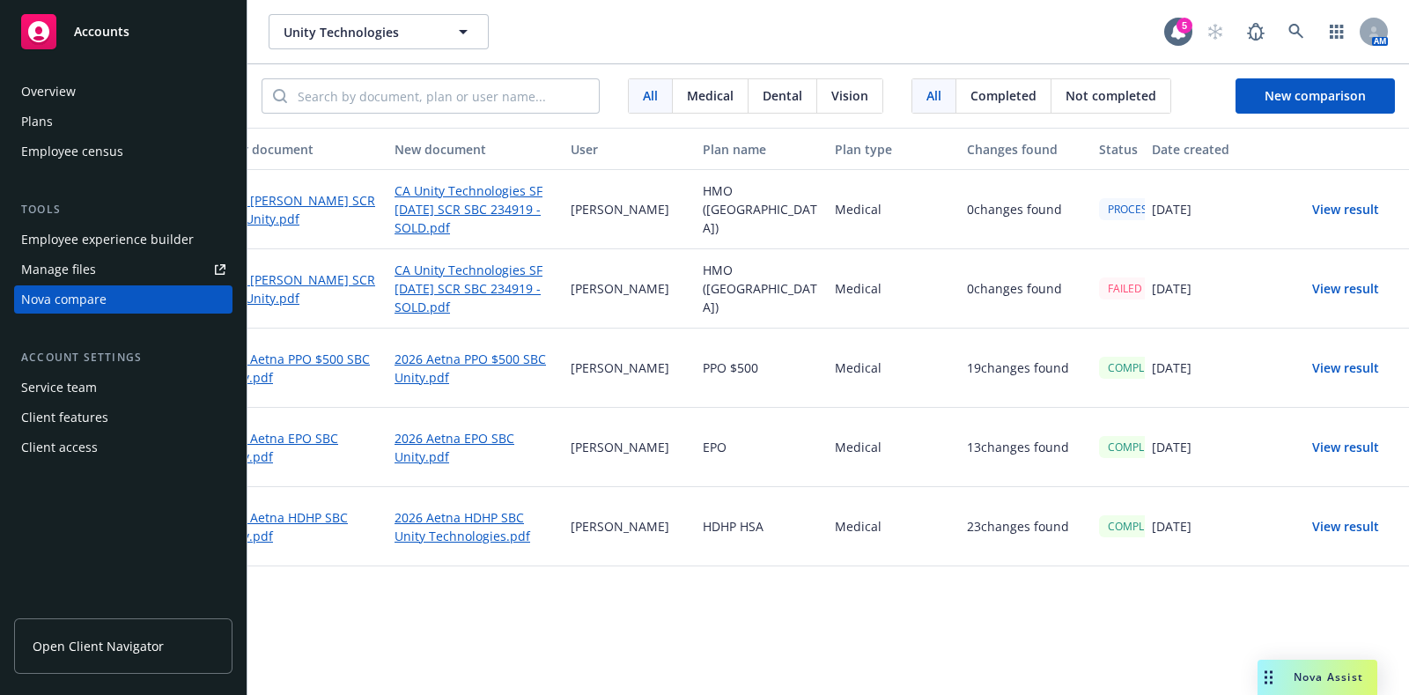
scroll to position [0, 0]
